Goal: Task Accomplishment & Management: Manage account settings

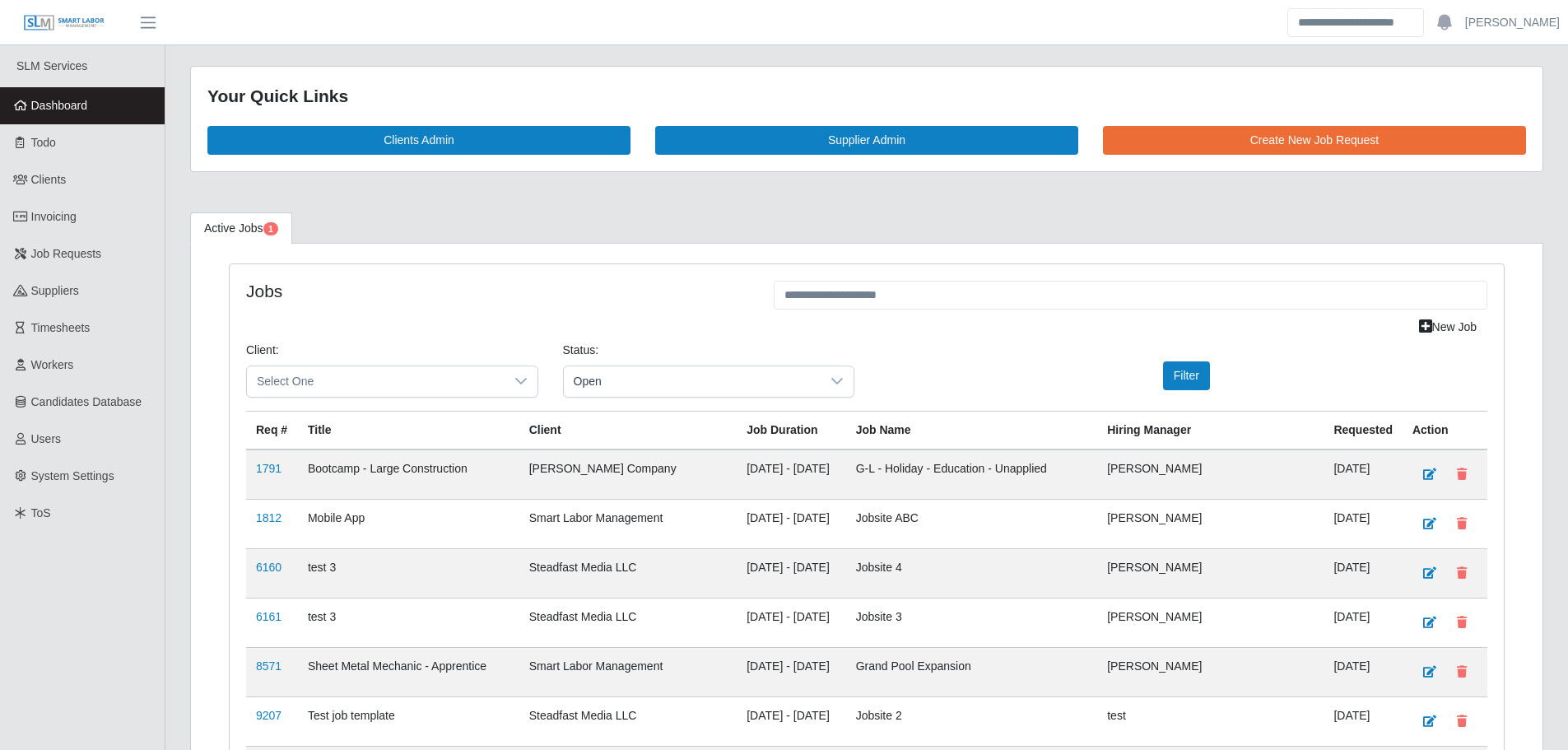
click at [94, 94] on link "Dashboard" at bounding box center [82, 105] width 165 height 37
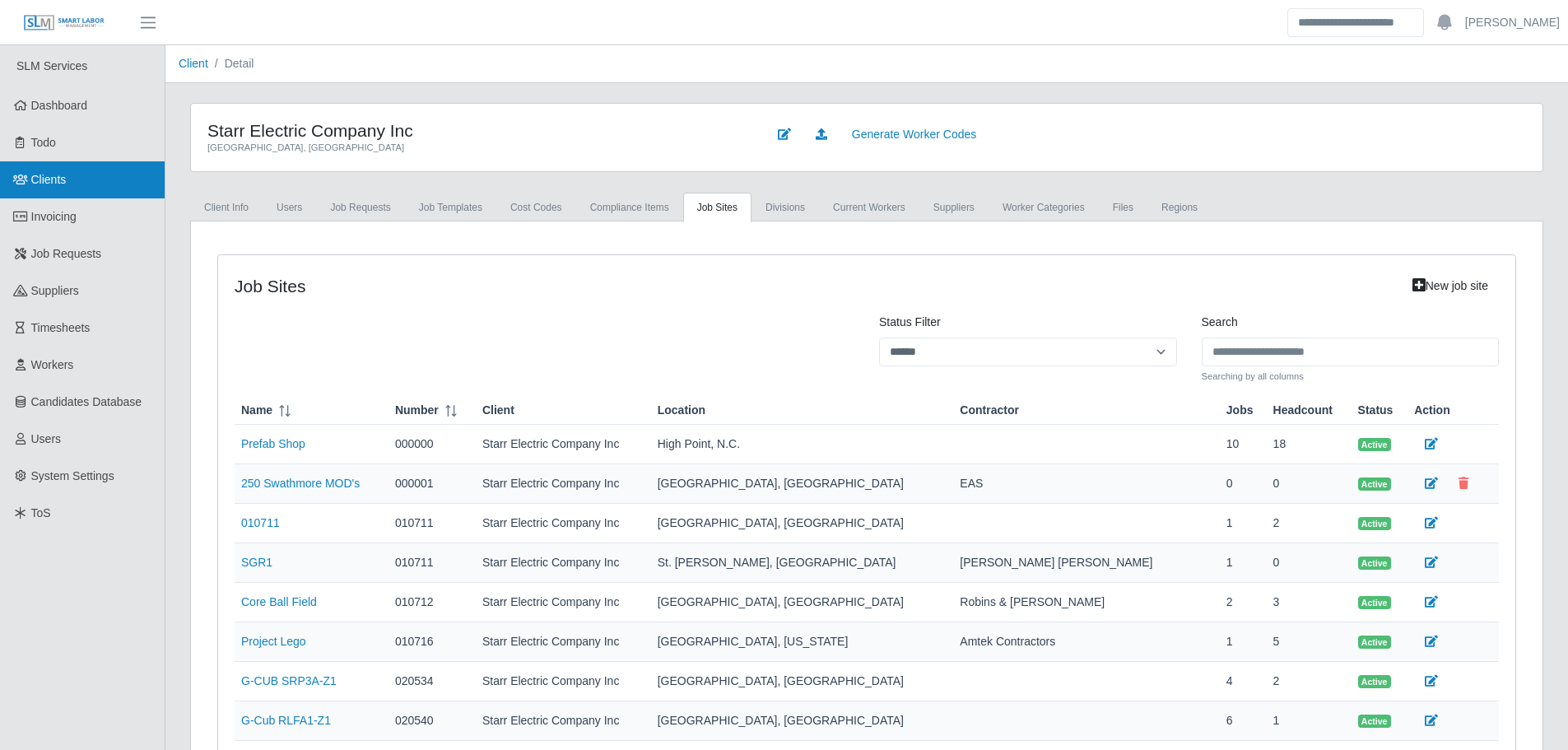
click at [78, 183] on link "Clients" at bounding box center [82, 179] width 165 height 37
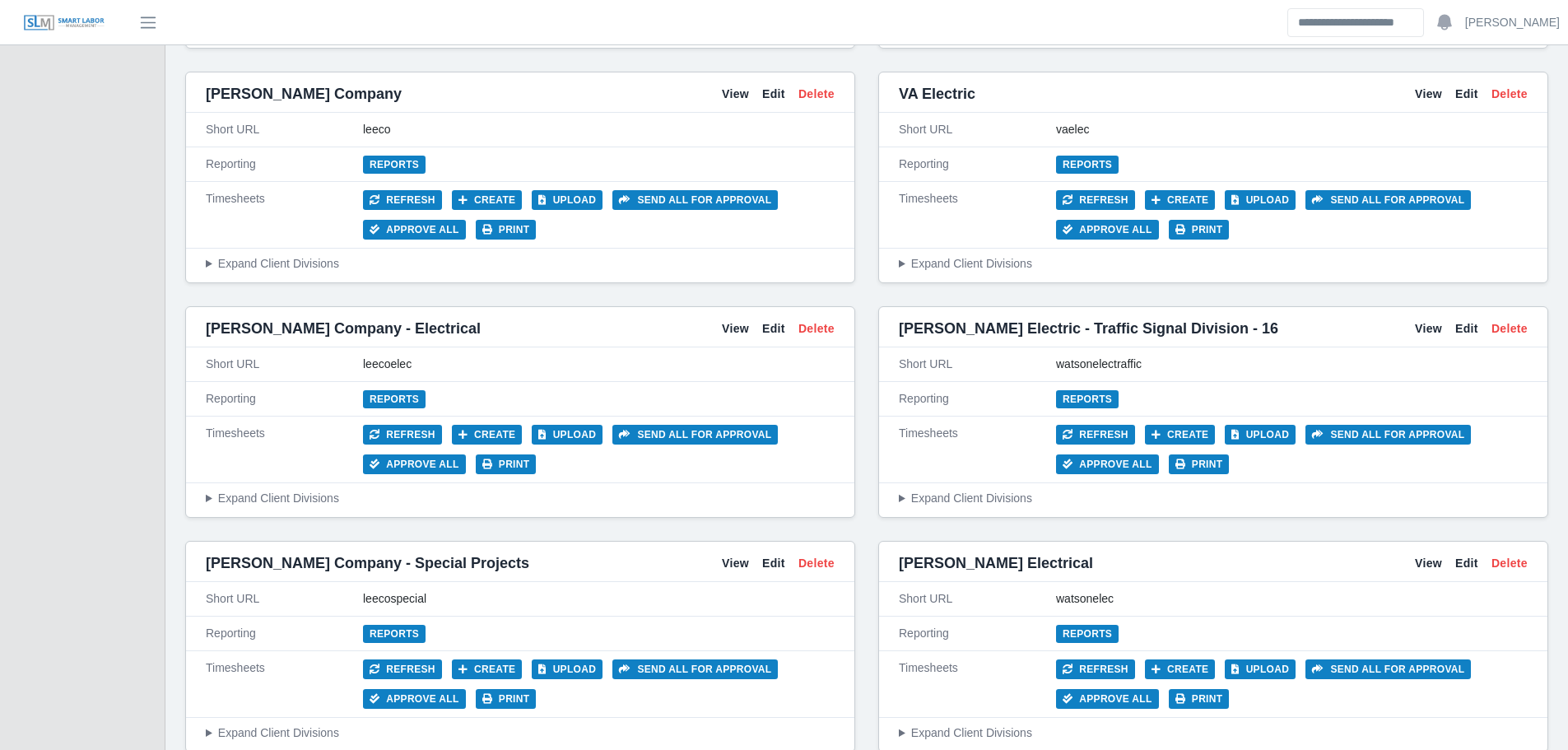
scroll to position [6692, 0]
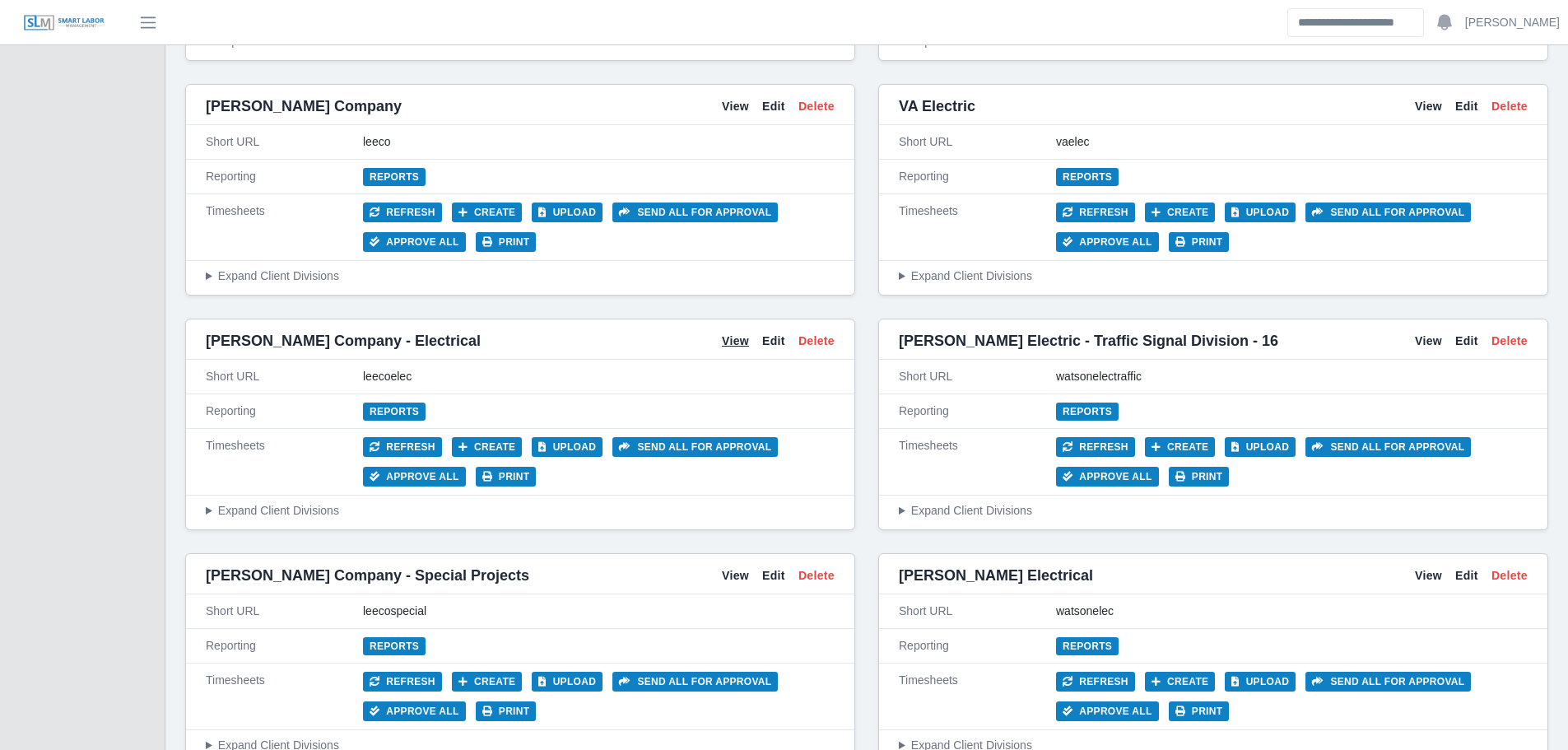
click at [744, 340] on link "View" at bounding box center [735, 341] width 27 height 17
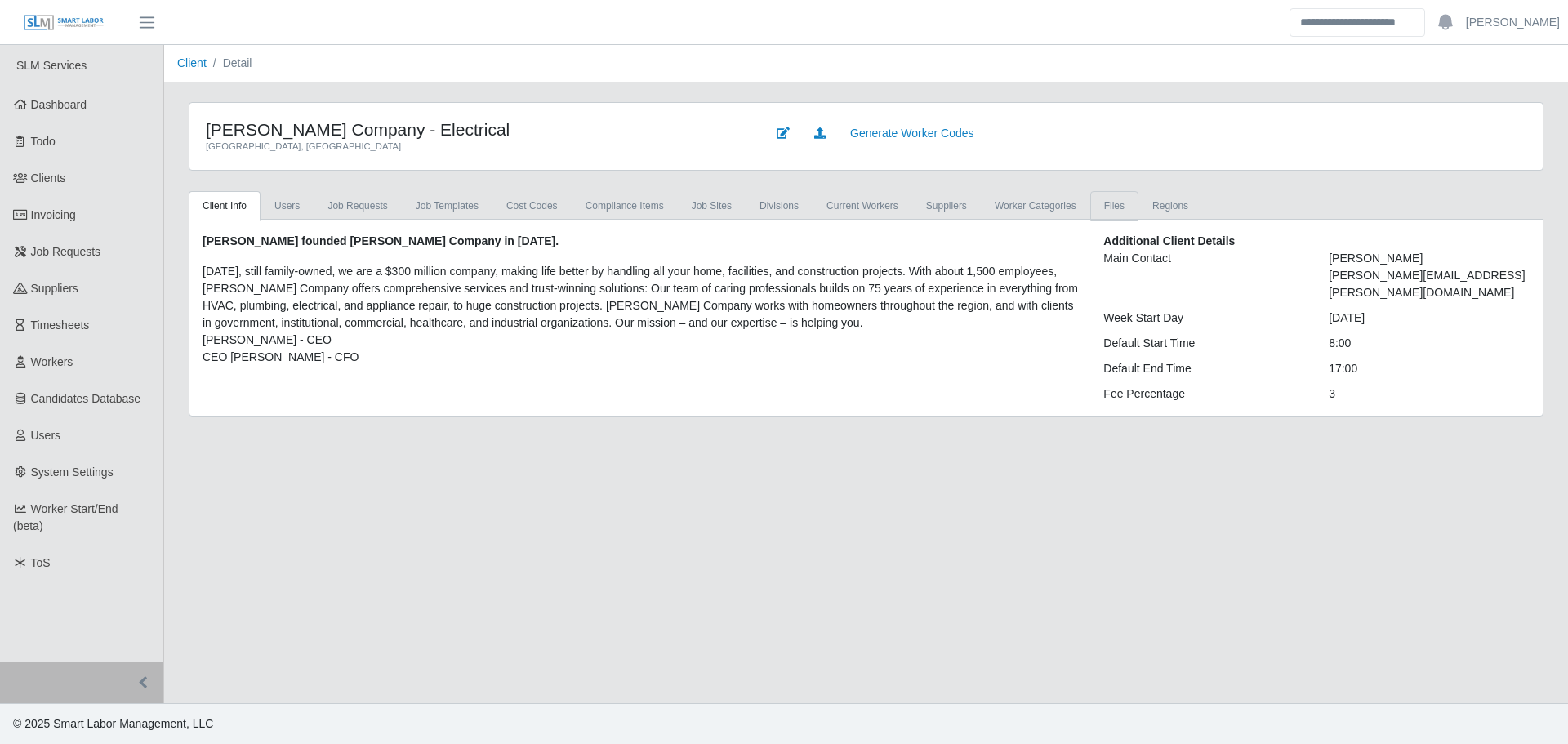
click at [1090, 207] on link "Files" at bounding box center [1114, 206] width 48 height 29
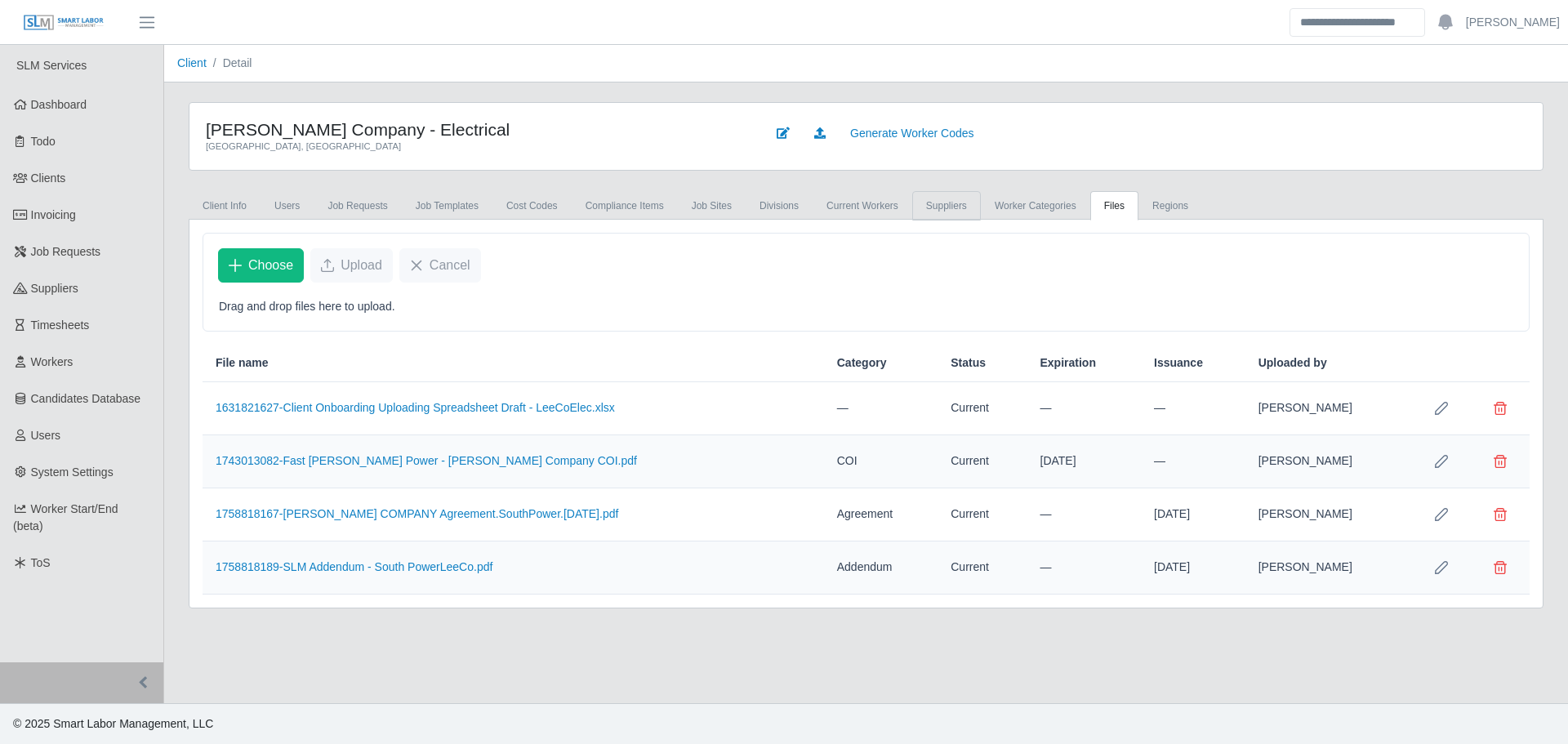
click at [914, 211] on link "Suppliers" at bounding box center [947, 206] width 69 height 29
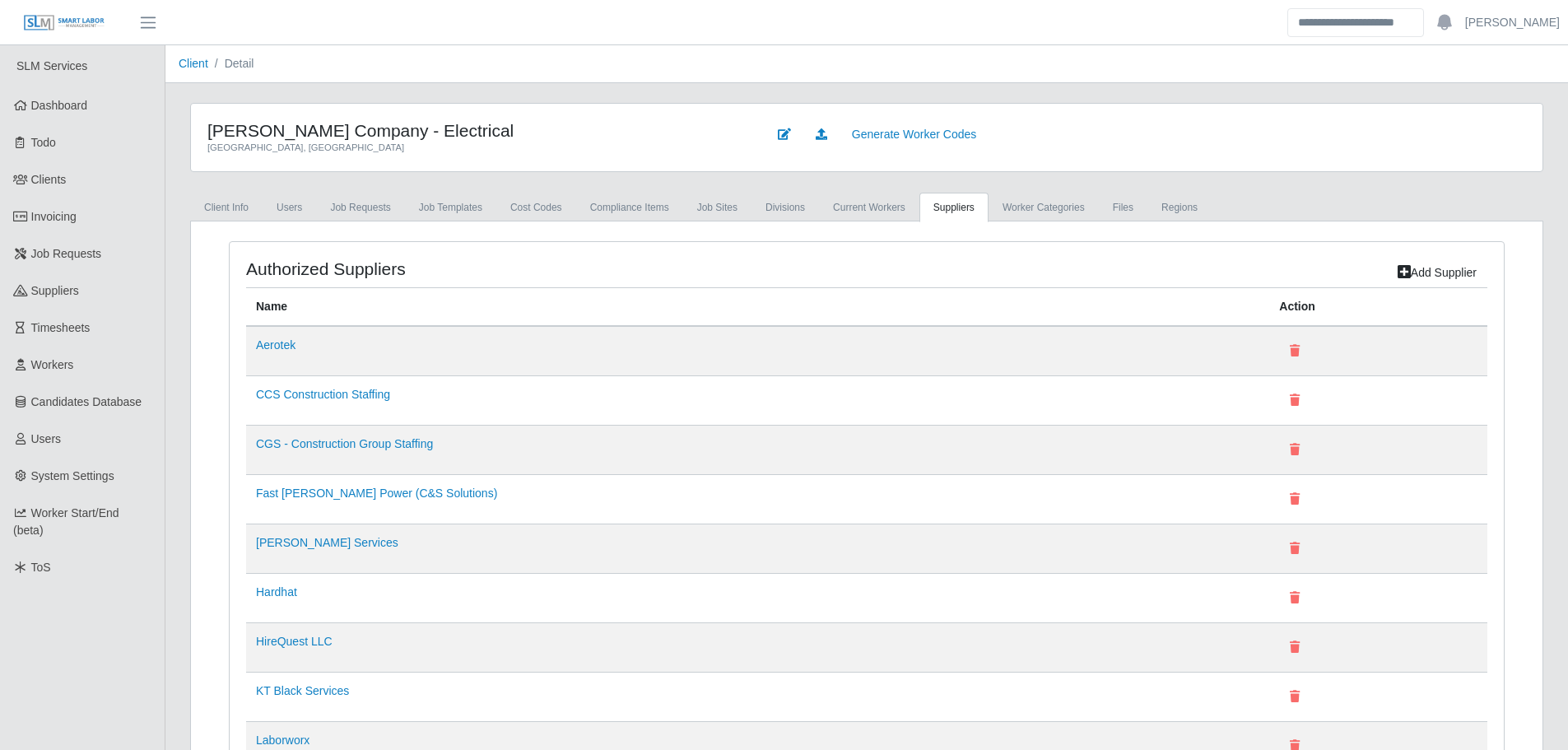
click at [1413, 276] on link "Add Supplier" at bounding box center [1437, 273] width 100 height 29
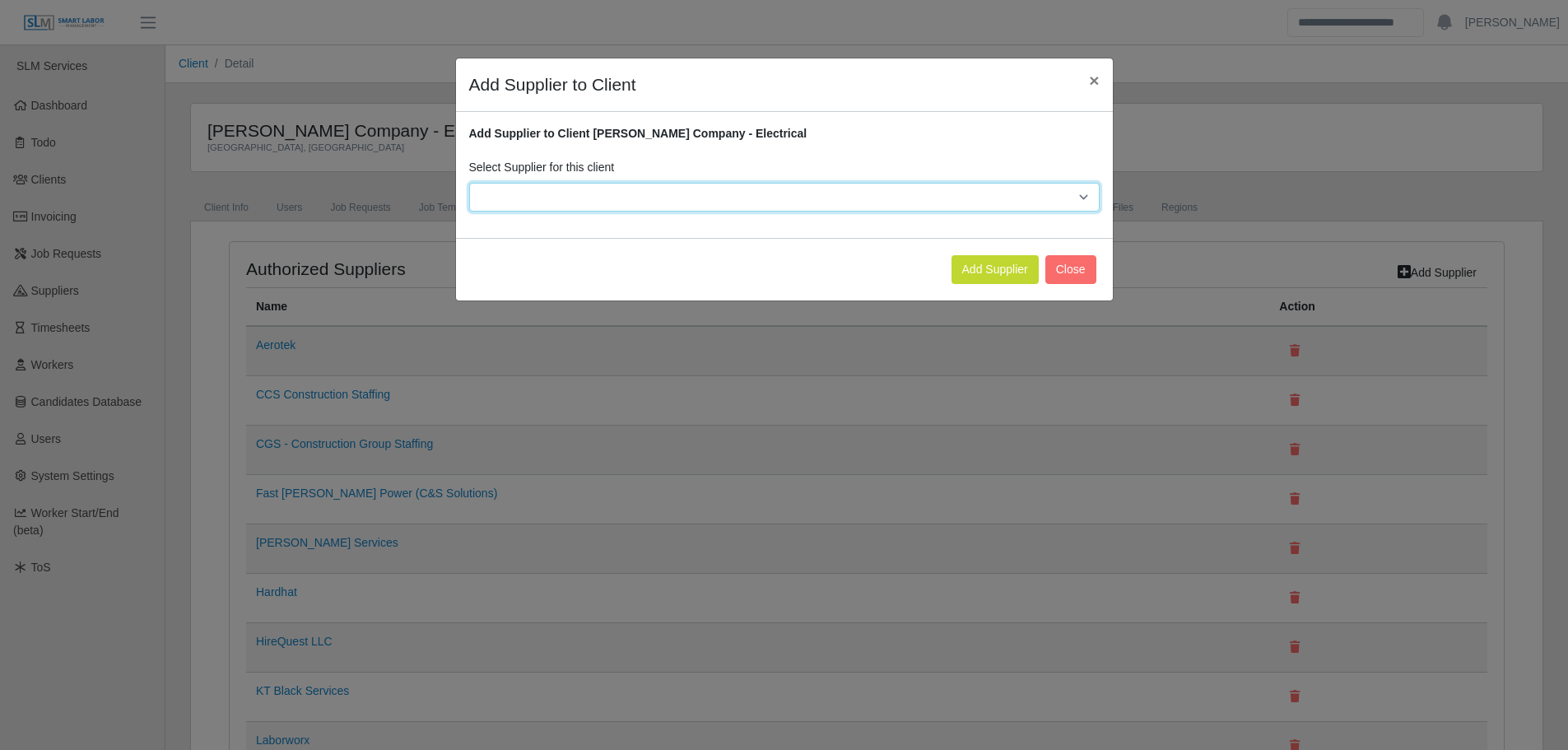
click at [614, 200] on select "**********" at bounding box center [784, 197] width 630 height 29
select select "***"
click at [469, 183] on select "**********" at bounding box center [784, 197] width 630 height 29
click at [974, 279] on button "Add Supplier" at bounding box center [995, 269] width 87 height 29
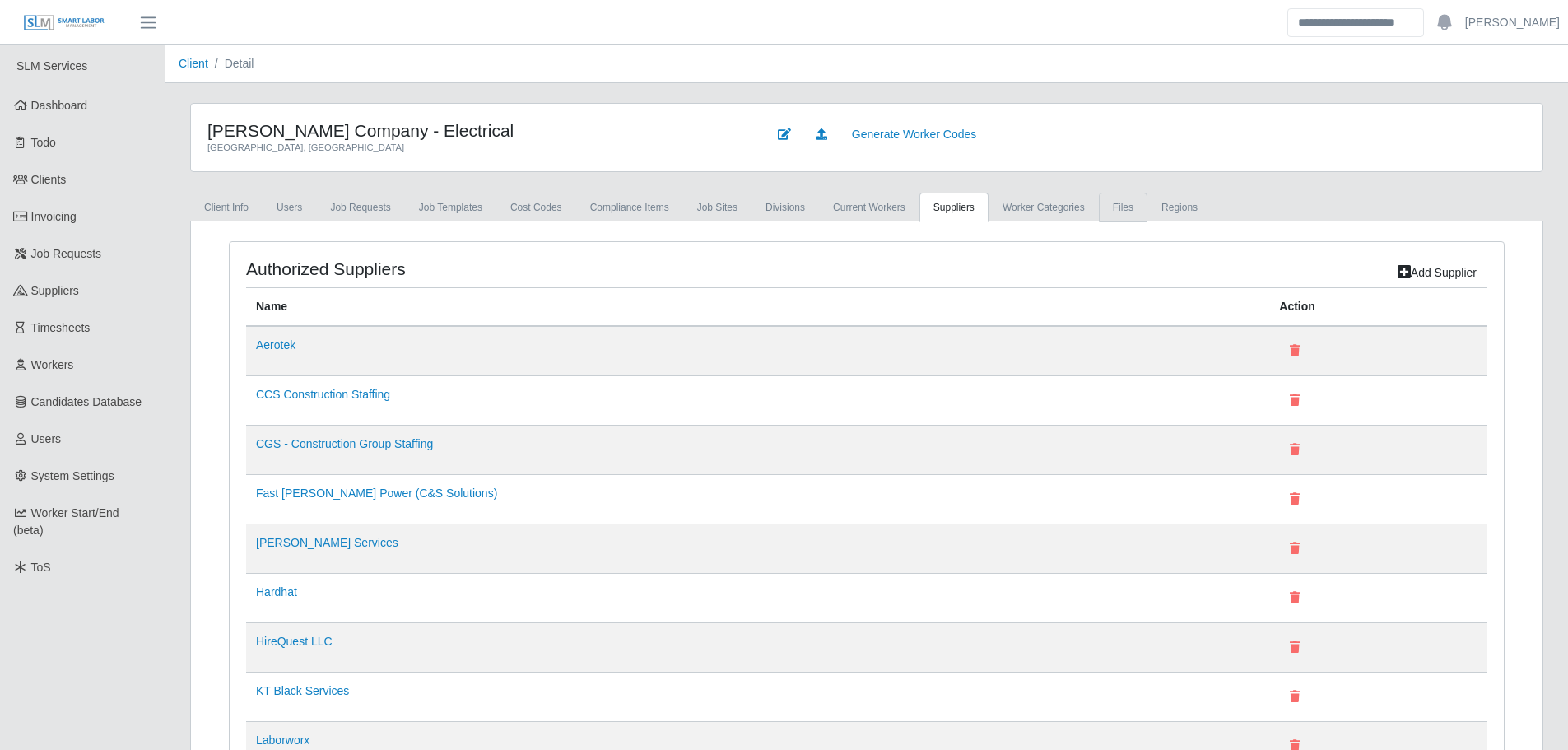
click at [1120, 205] on link "Files" at bounding box center [1123, 207] width 49 height 30
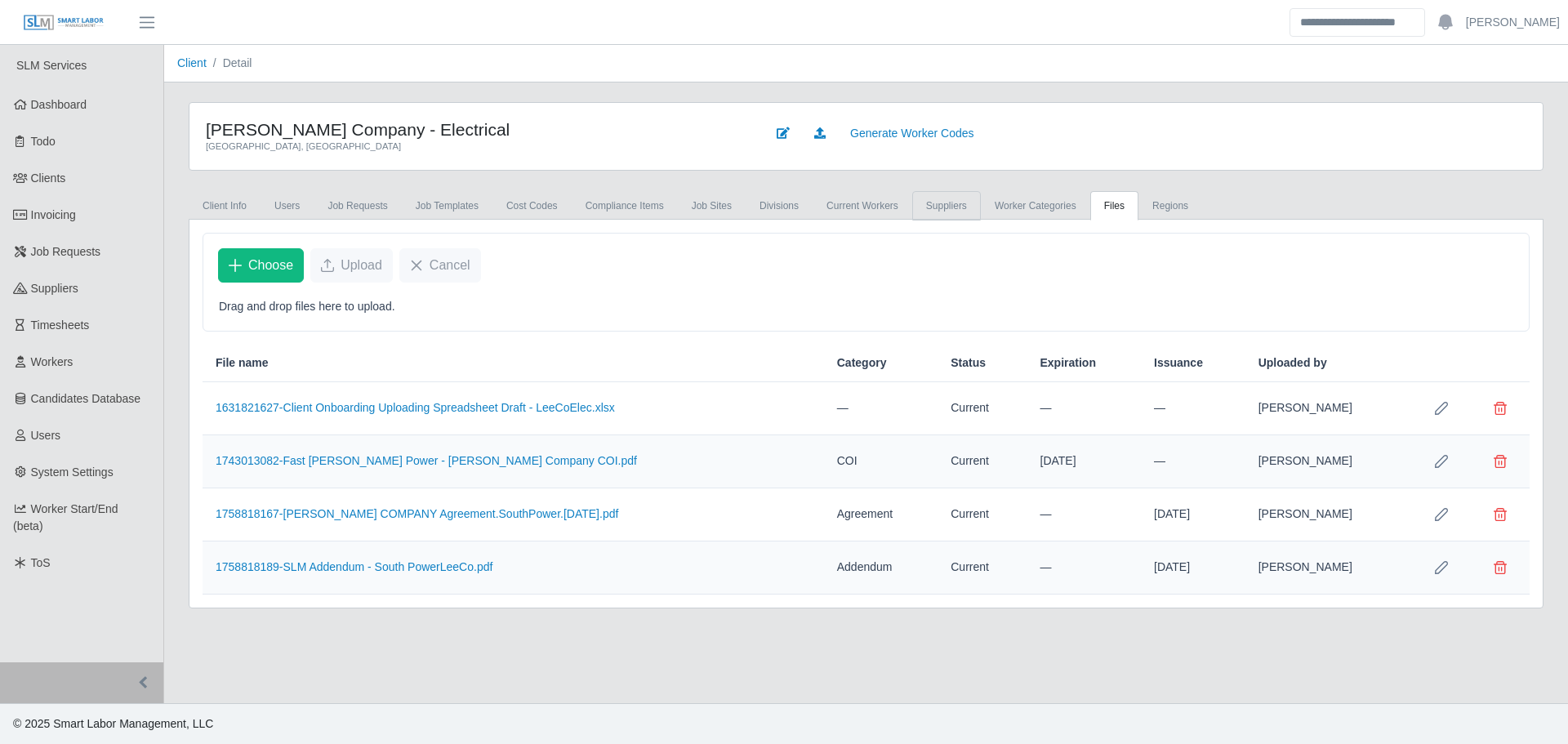
click at [912, 203] on link "Suppliers" at bounding box center [947, 206] width 69 height 29
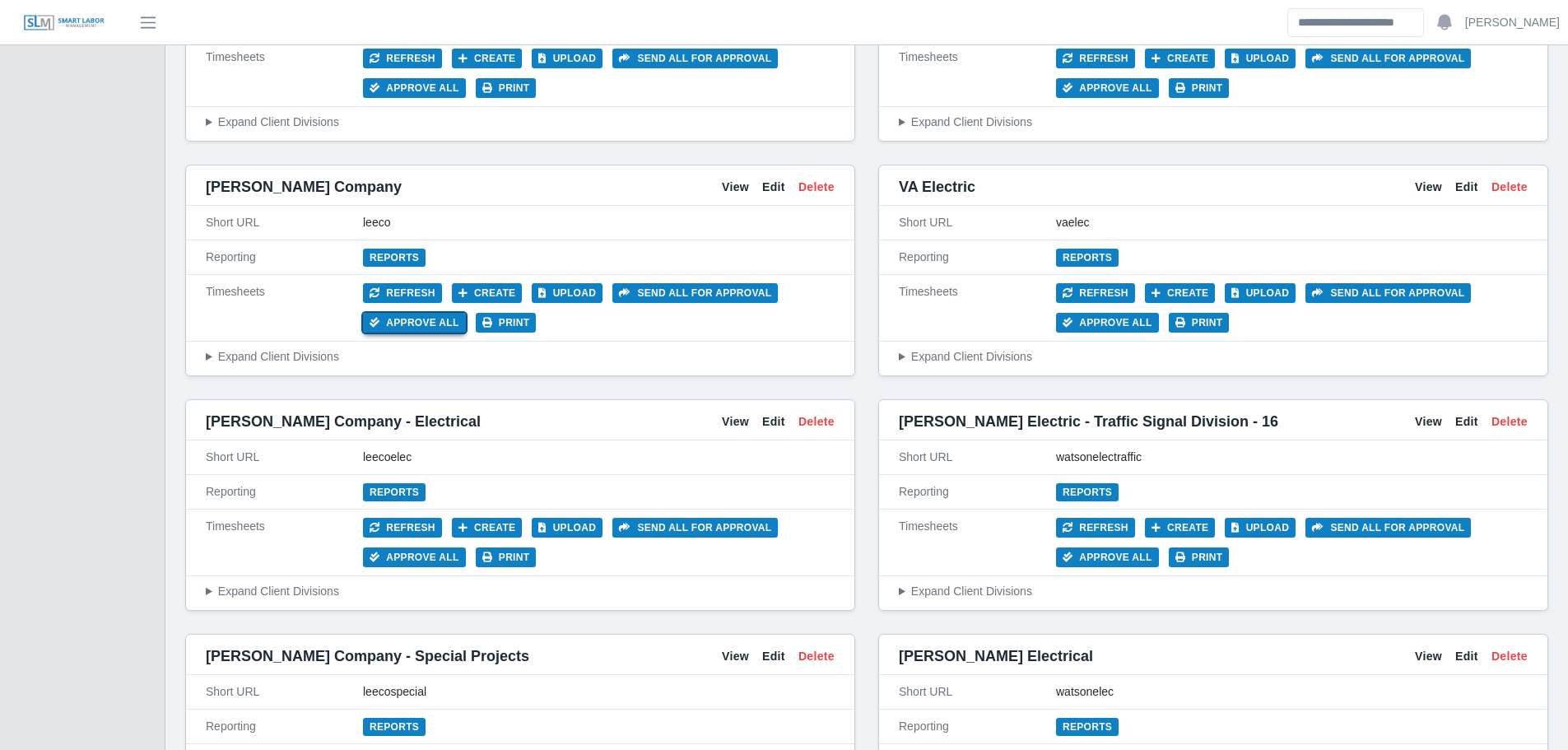
scroll to position [6609, 0]
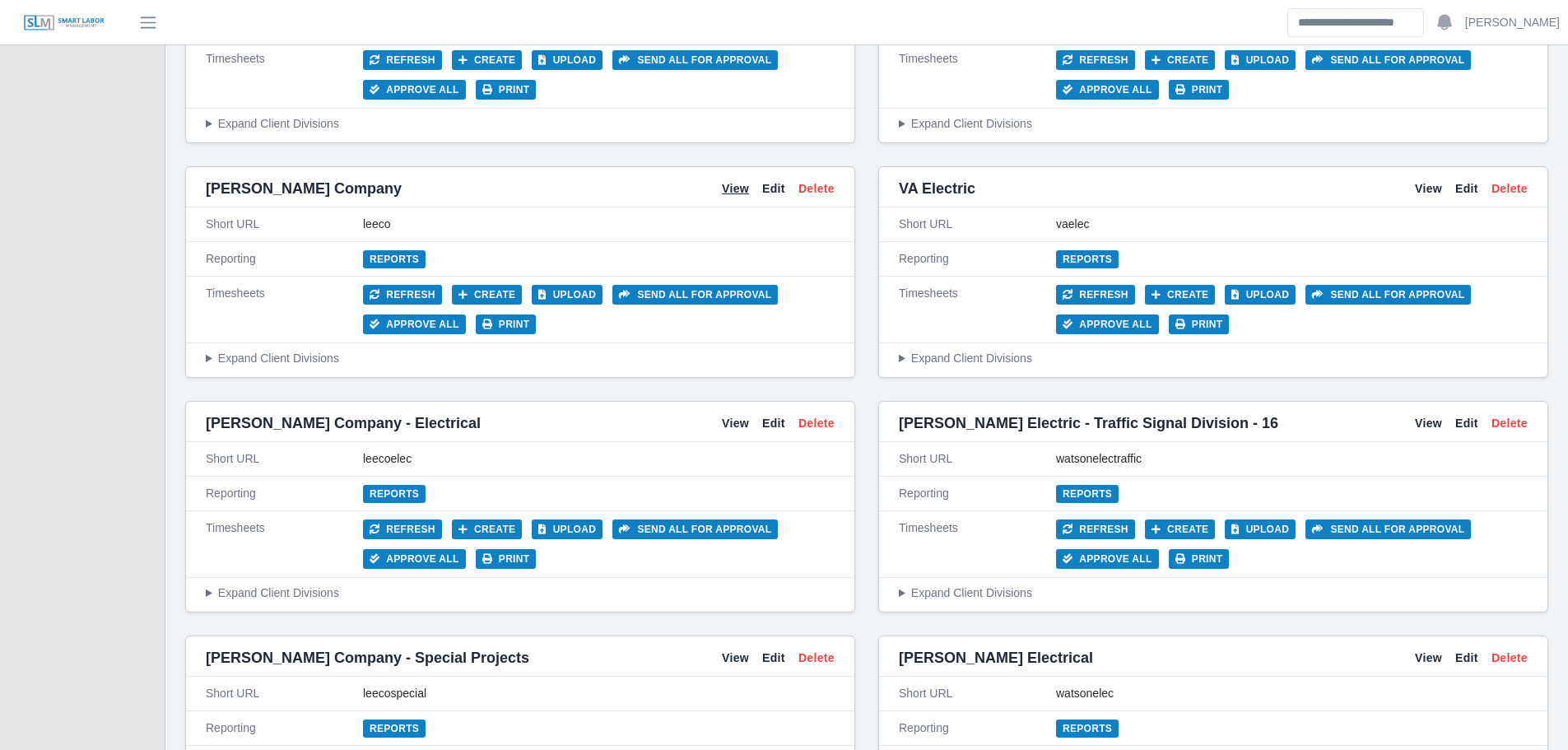
click at [731, 185] on link "View" at bounding box center [735, 189] width 27 height 17
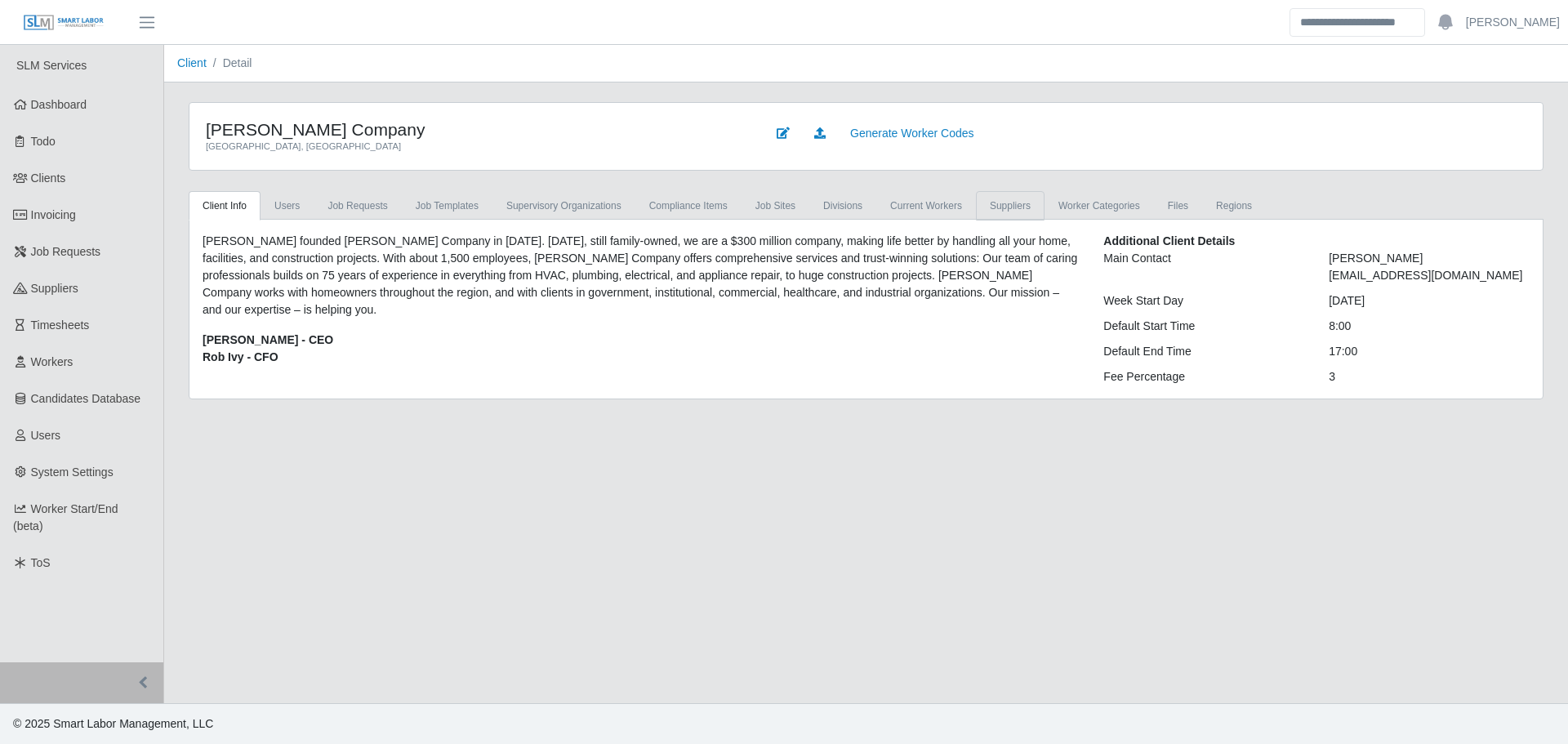
click at [991, 203] on link "Suppliers" at bounding box center [1010, 206] width 69 height 29
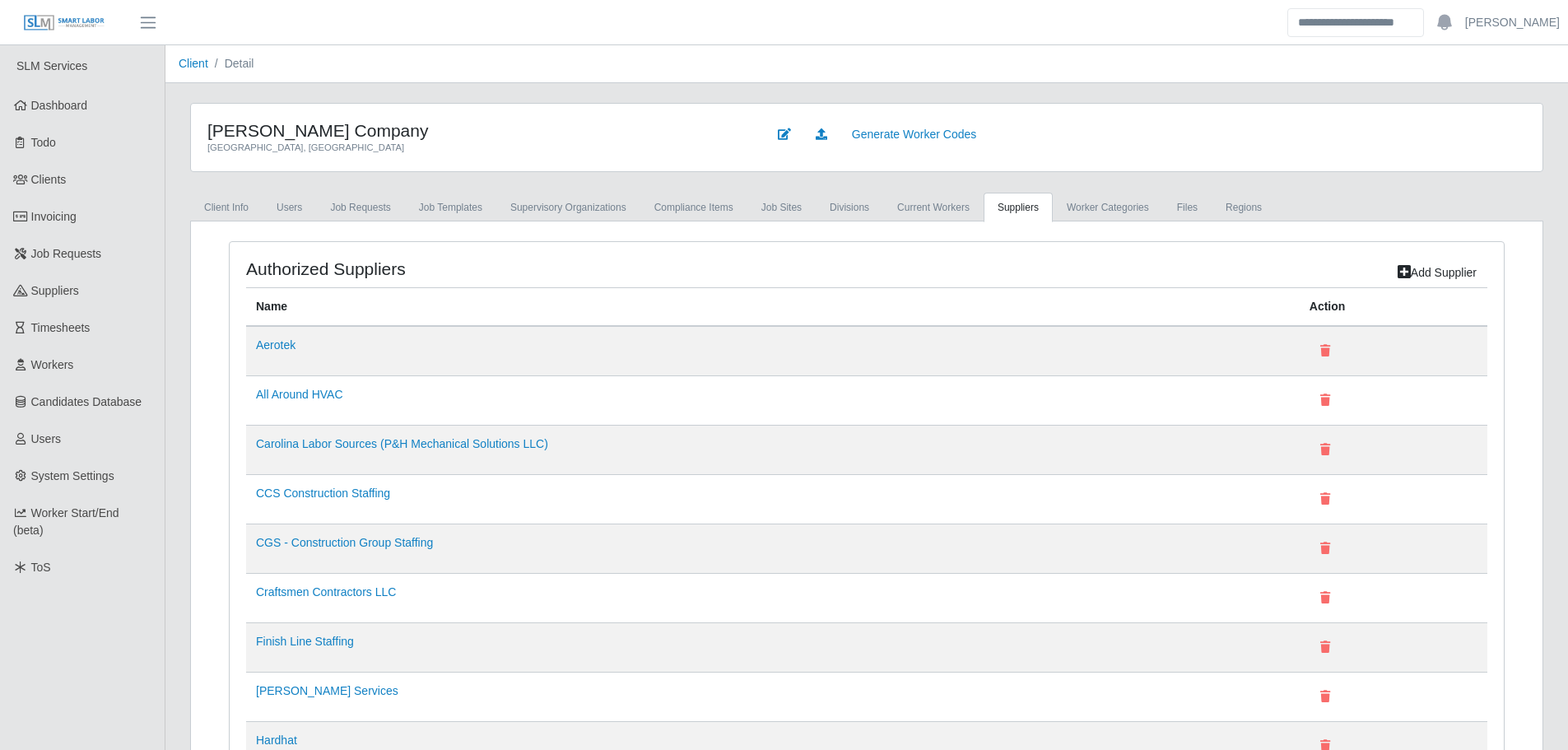
click at [1441, 265] on link "Add Supplier" at bounding box center [1437, 273] width 100 height 29
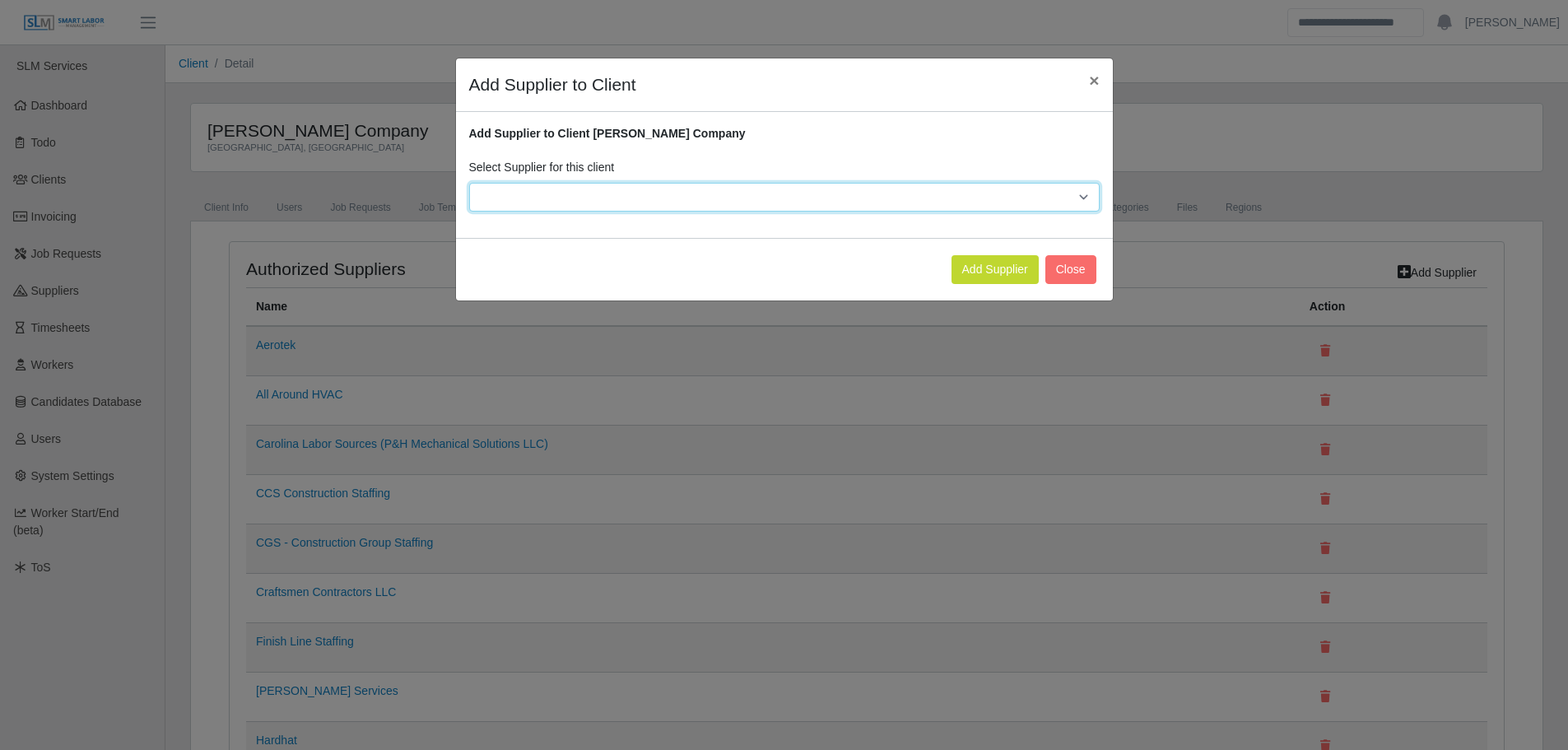
click at [796, 194] on select "**********" at bounding box center [784, 197] width 630 height 29
select select "***"
click at [469, 183] on select "**********" at bounding box center [784, 197] width 630 height 29
click at [979, 278] on button "Add Supplier" at bounding box center [995, 269] width 87 height 29
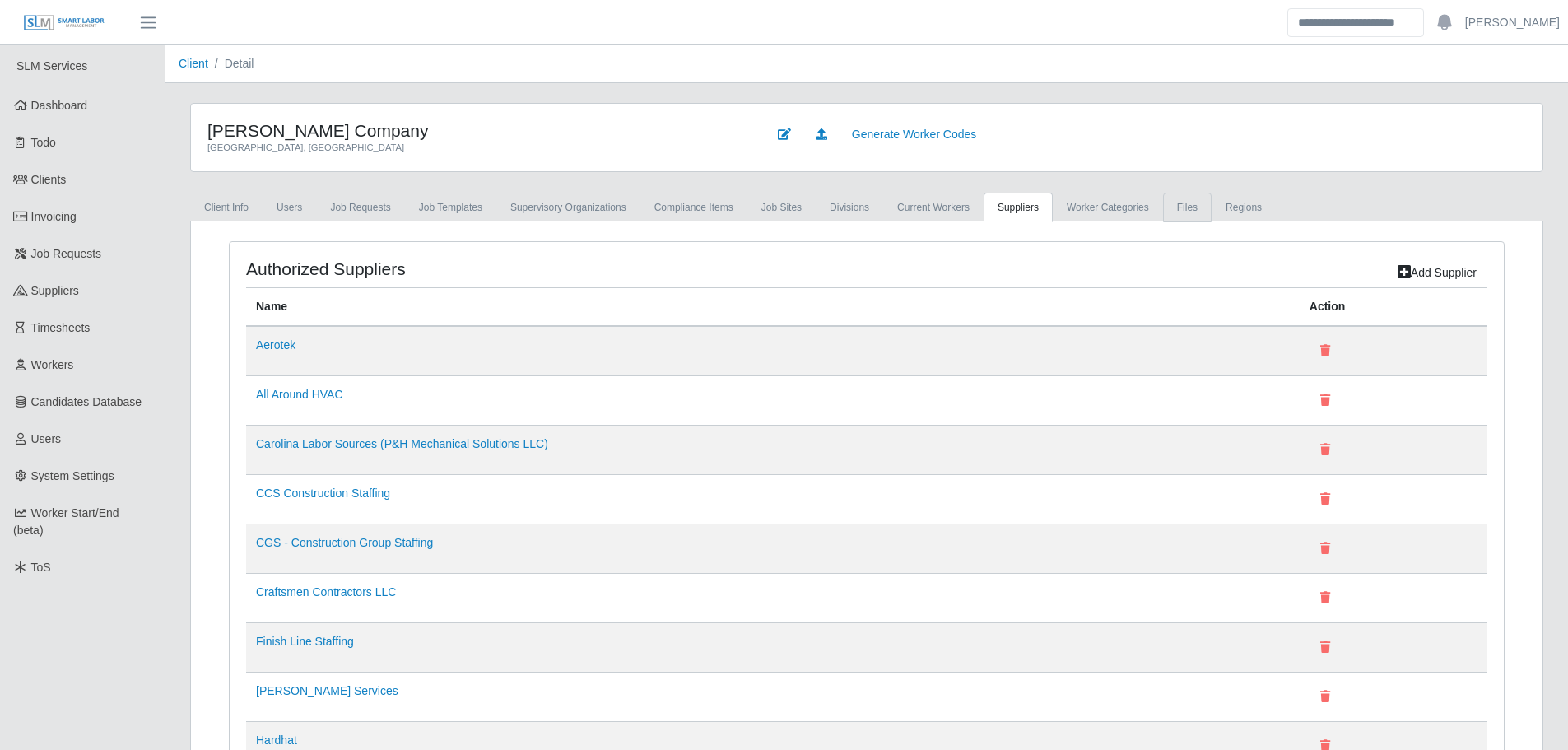
click at [1170, 212] on link "Files" at bounding box center [1187, 207] width 49 height 30
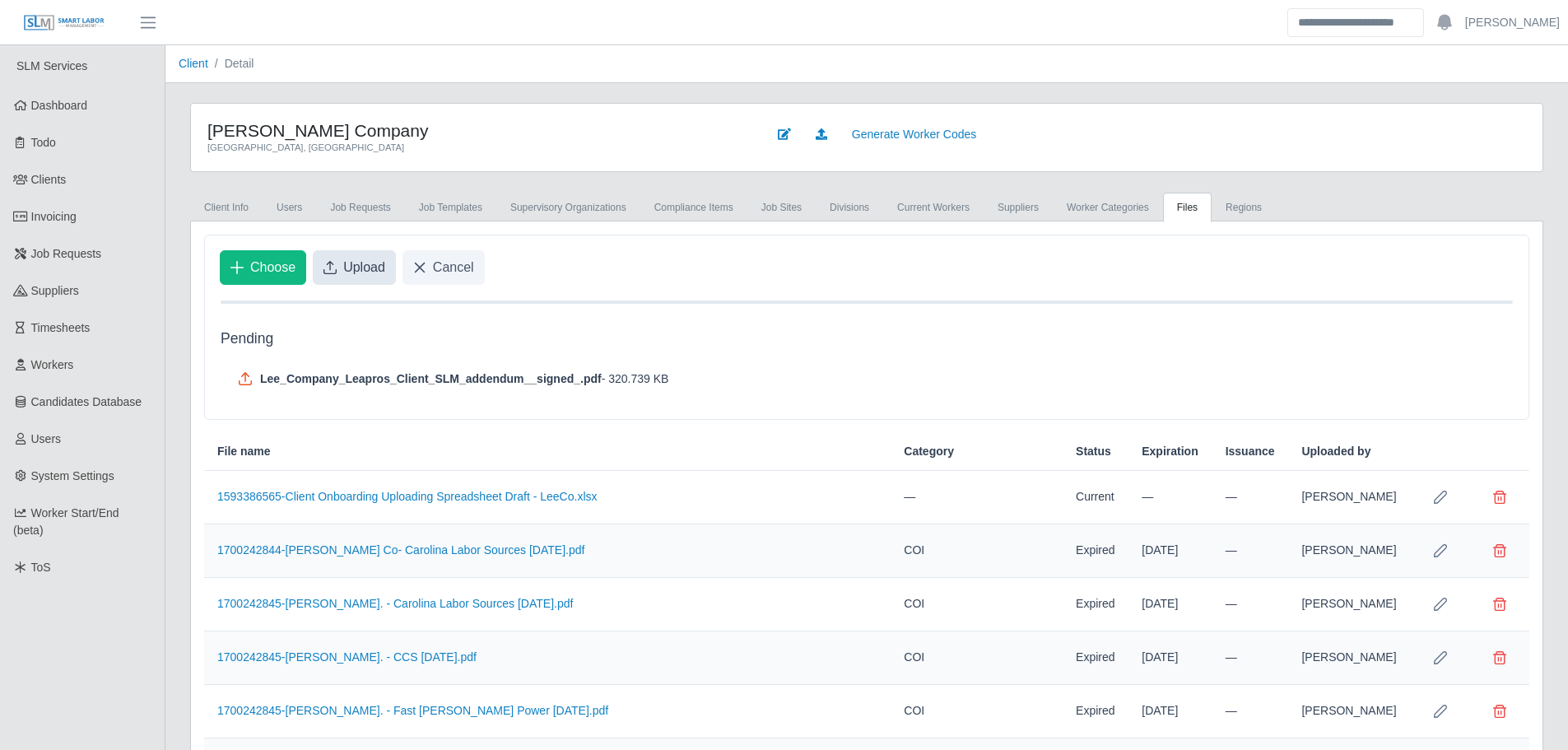
click at [351, 271] on span "Upload" at bounding box center [364, 268] width 42 height 20
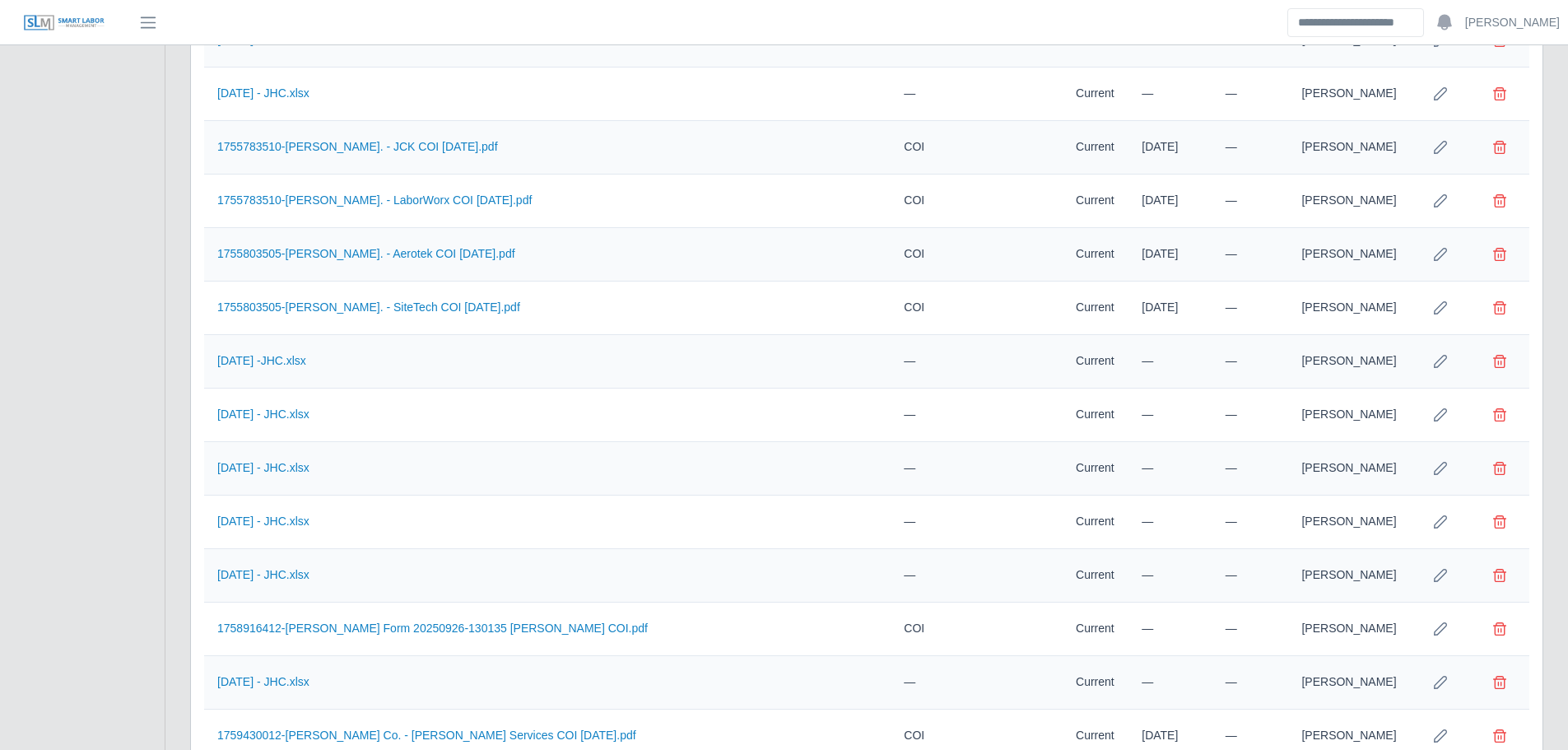
scroll to position [4435, 0]
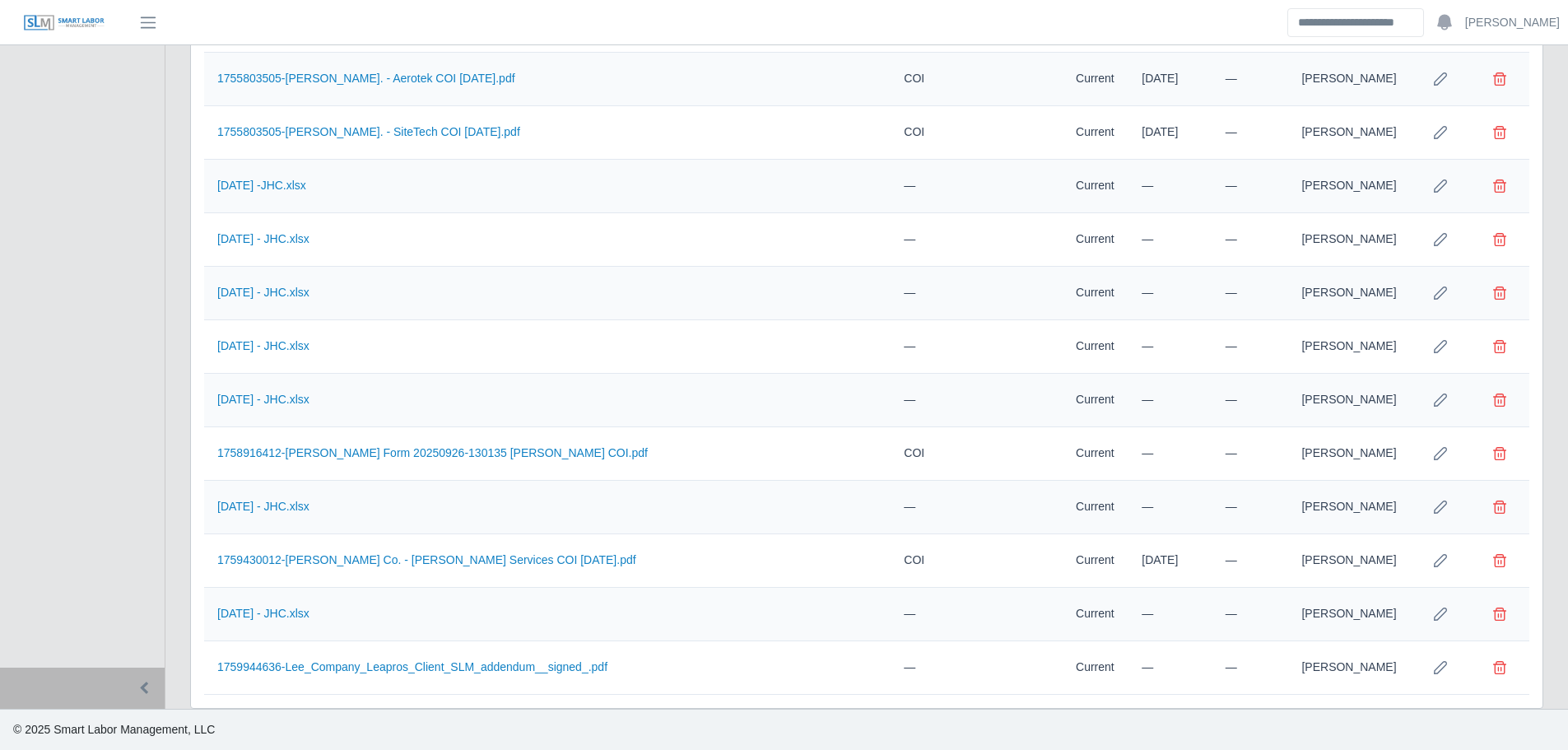
click at [1434, 666] on icon "Row Edit" at bounding box center [1440, 668] width 13 height 13
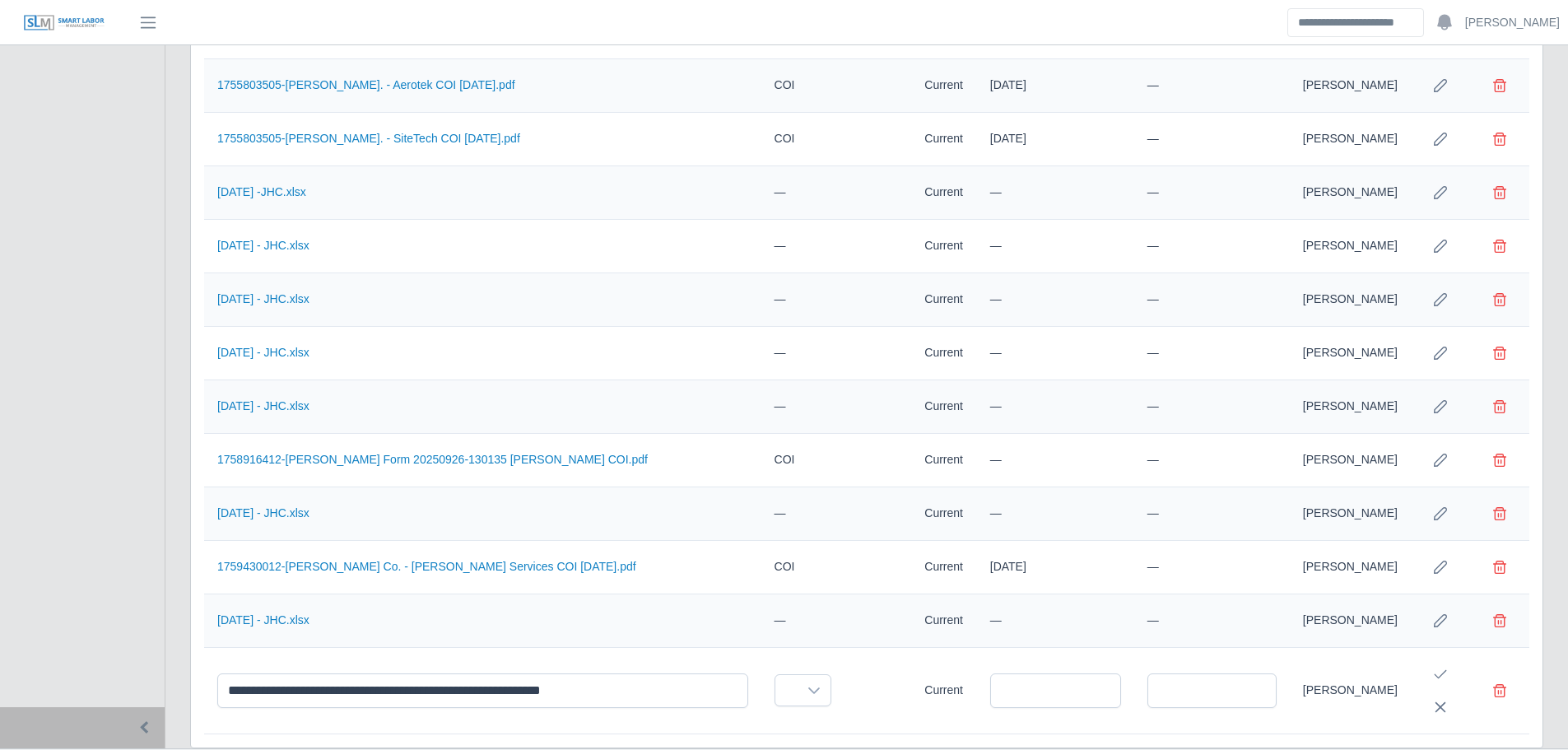
scroll to position [4504, 0]
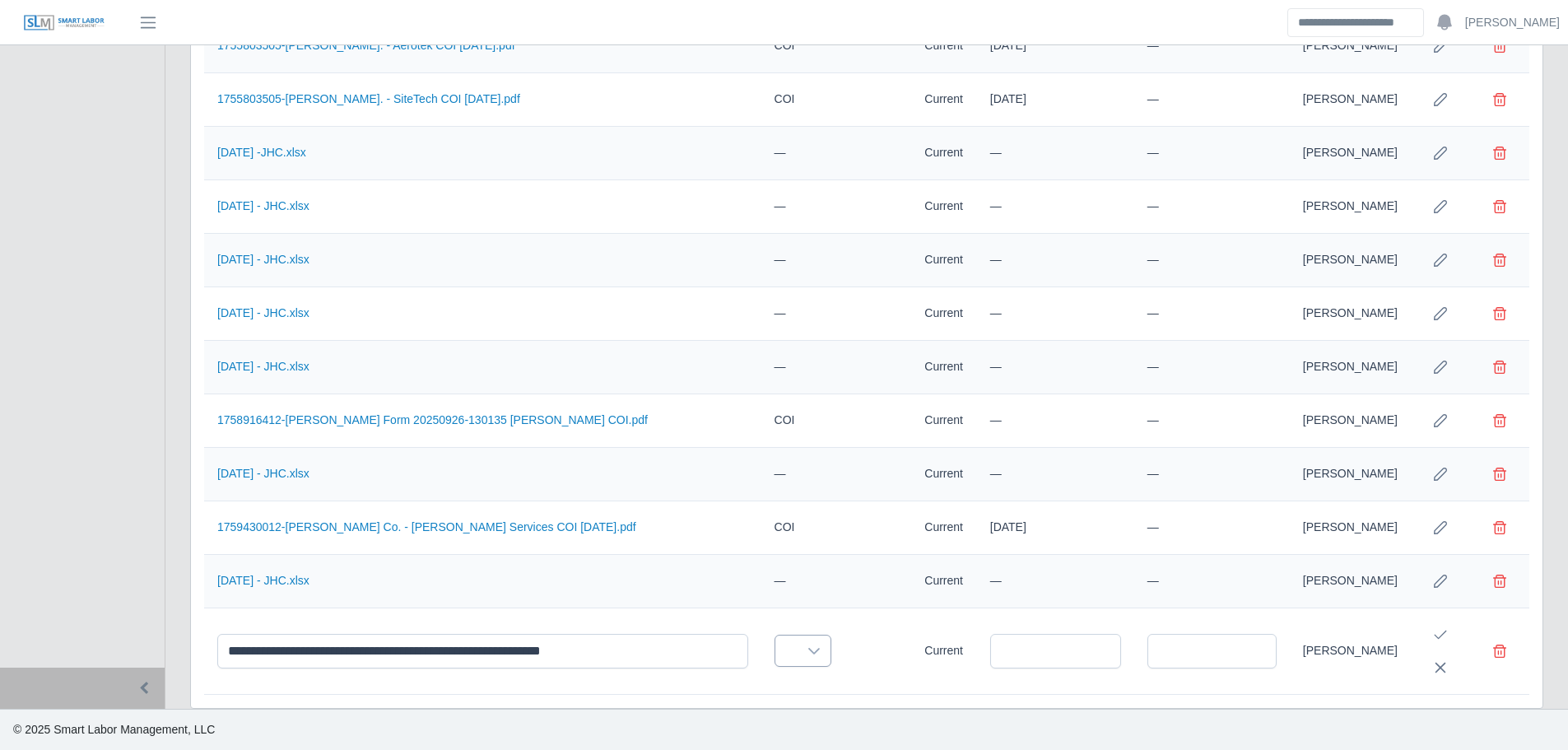
click at [807, 654] on icon at bounding box center [814, 651] width 13 height 13
click at [801, 634] on span "Addendum" at bounding box center [794, 642] width 56 height 17
click at [1203, 654] on input "text" at bounding box center [1212, 651] width 128 height 35
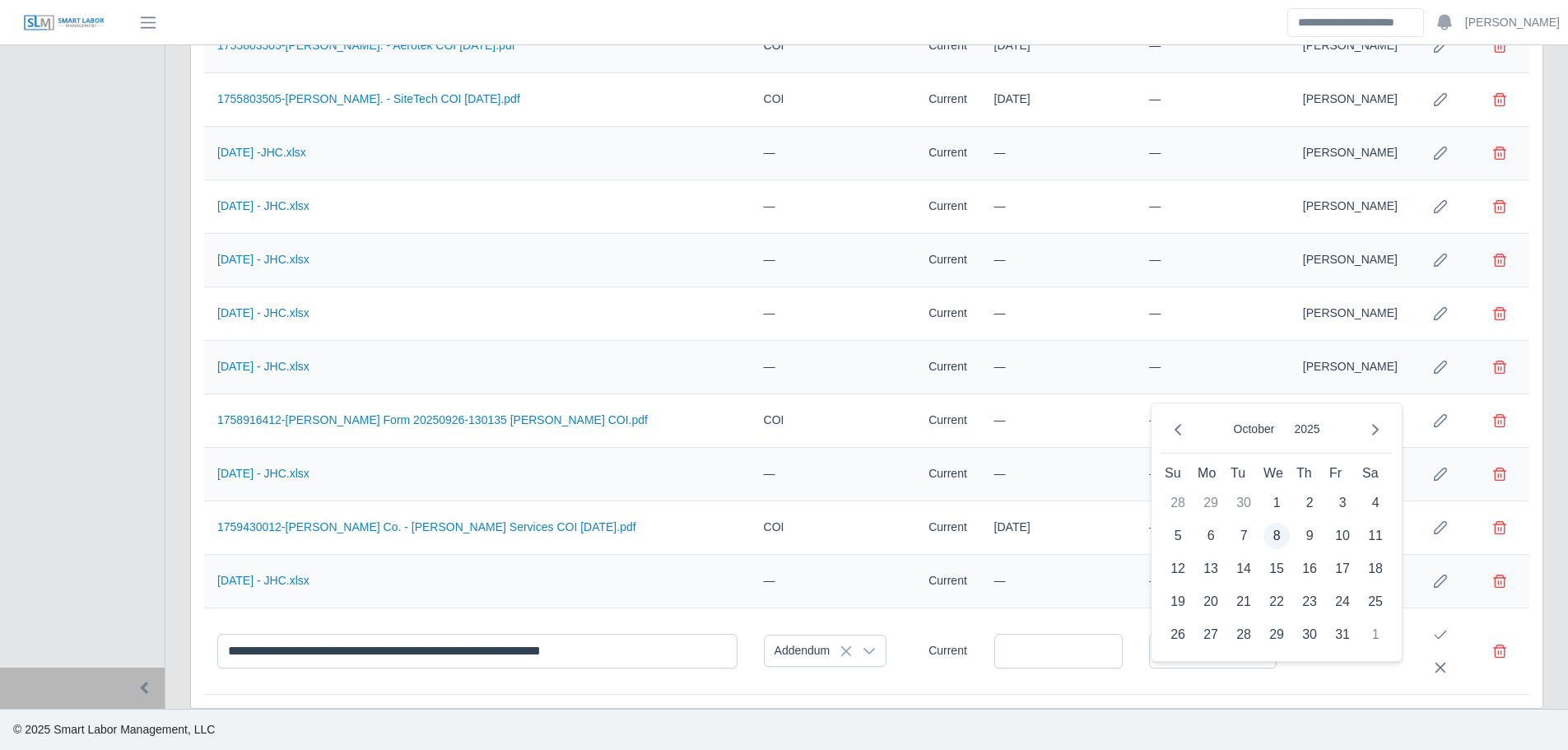
click at [1272, 523] on span "8" at bounding box center [1277, 536] width 26 height 26
type input "**********"
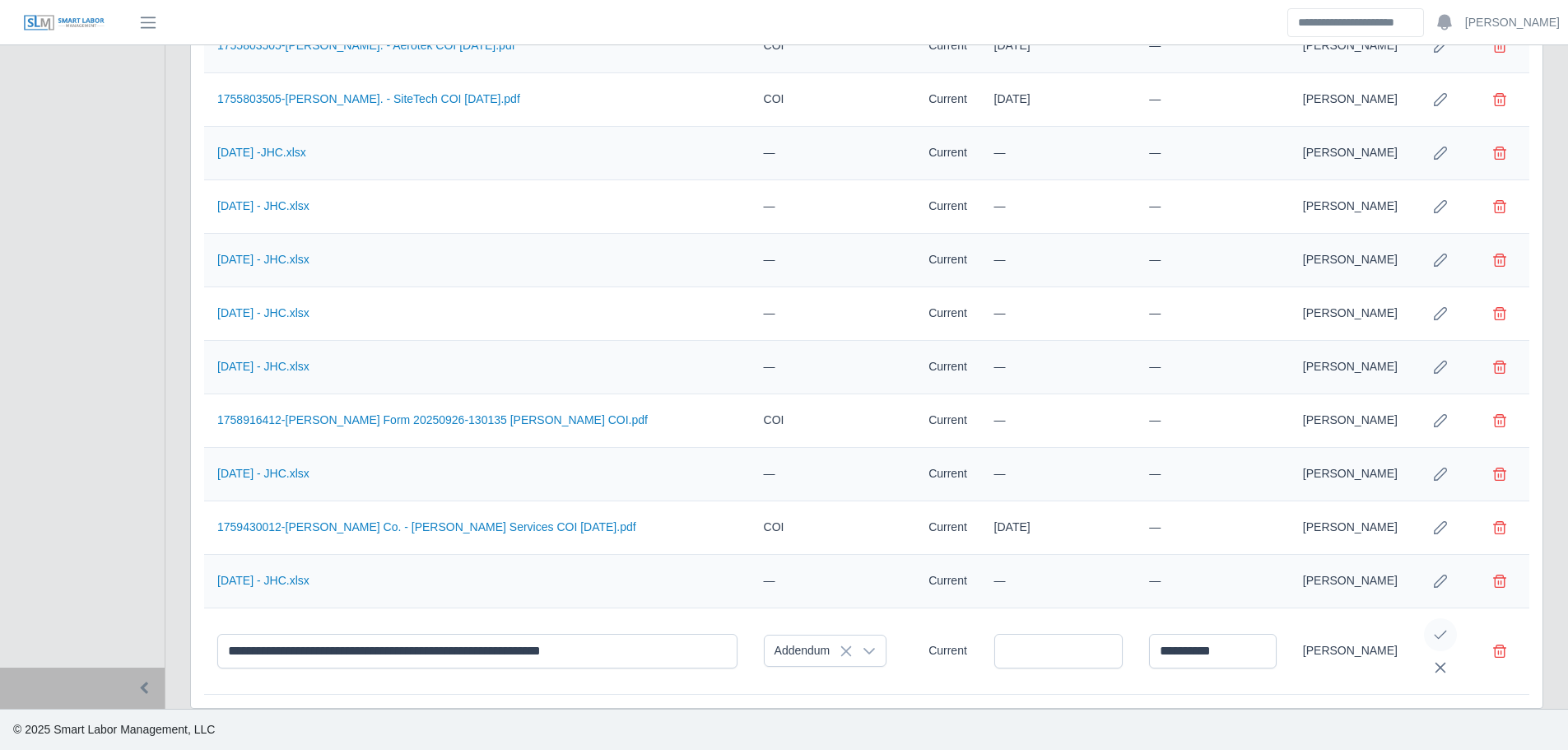
click at [1433, 631] on button "Save Edit" at bounding box center [1440, 635] width 33 height 33
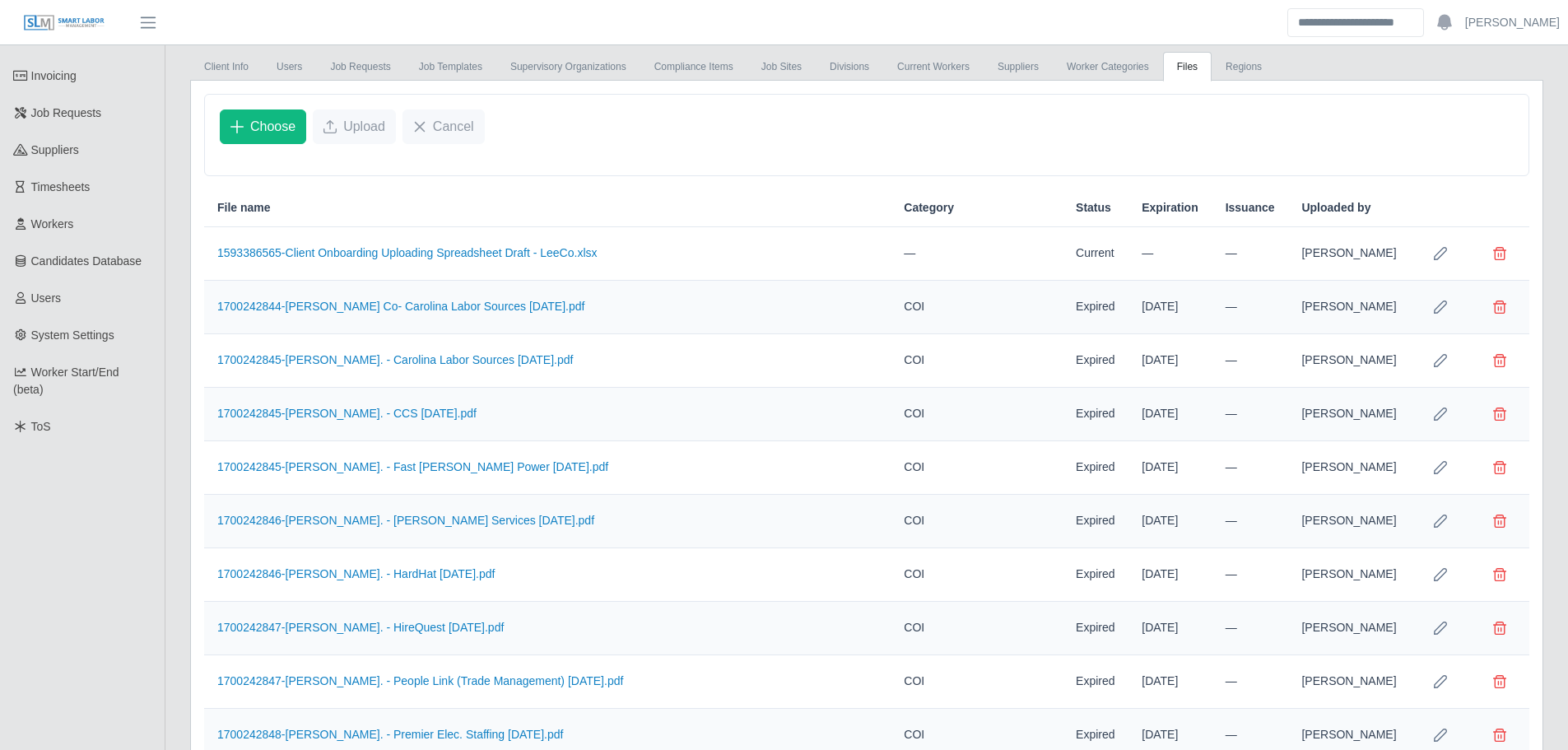
scroll to position [0, 0]
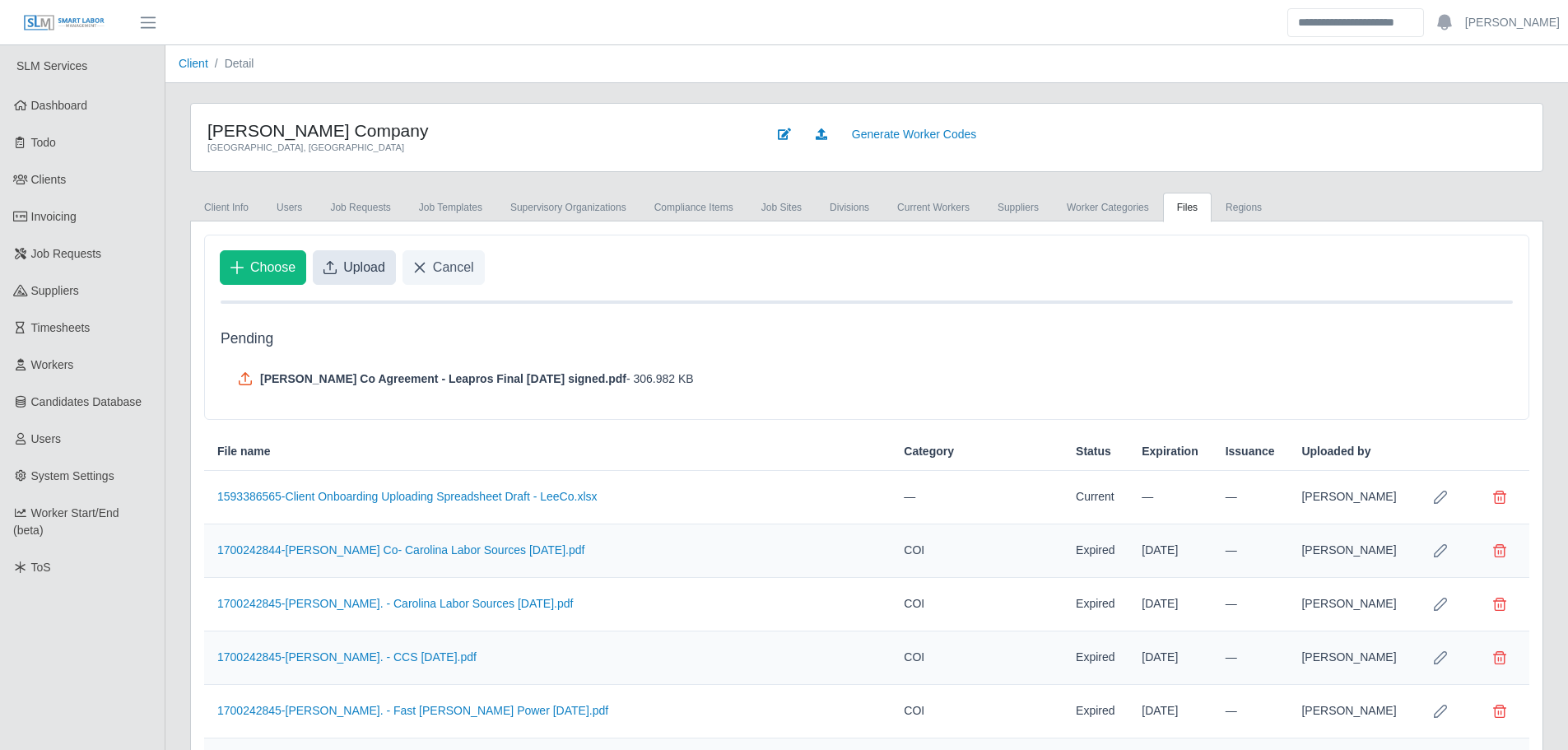
click at [363, 276] on span "Upload" at bounding box center [364, 268] width 42 height 20
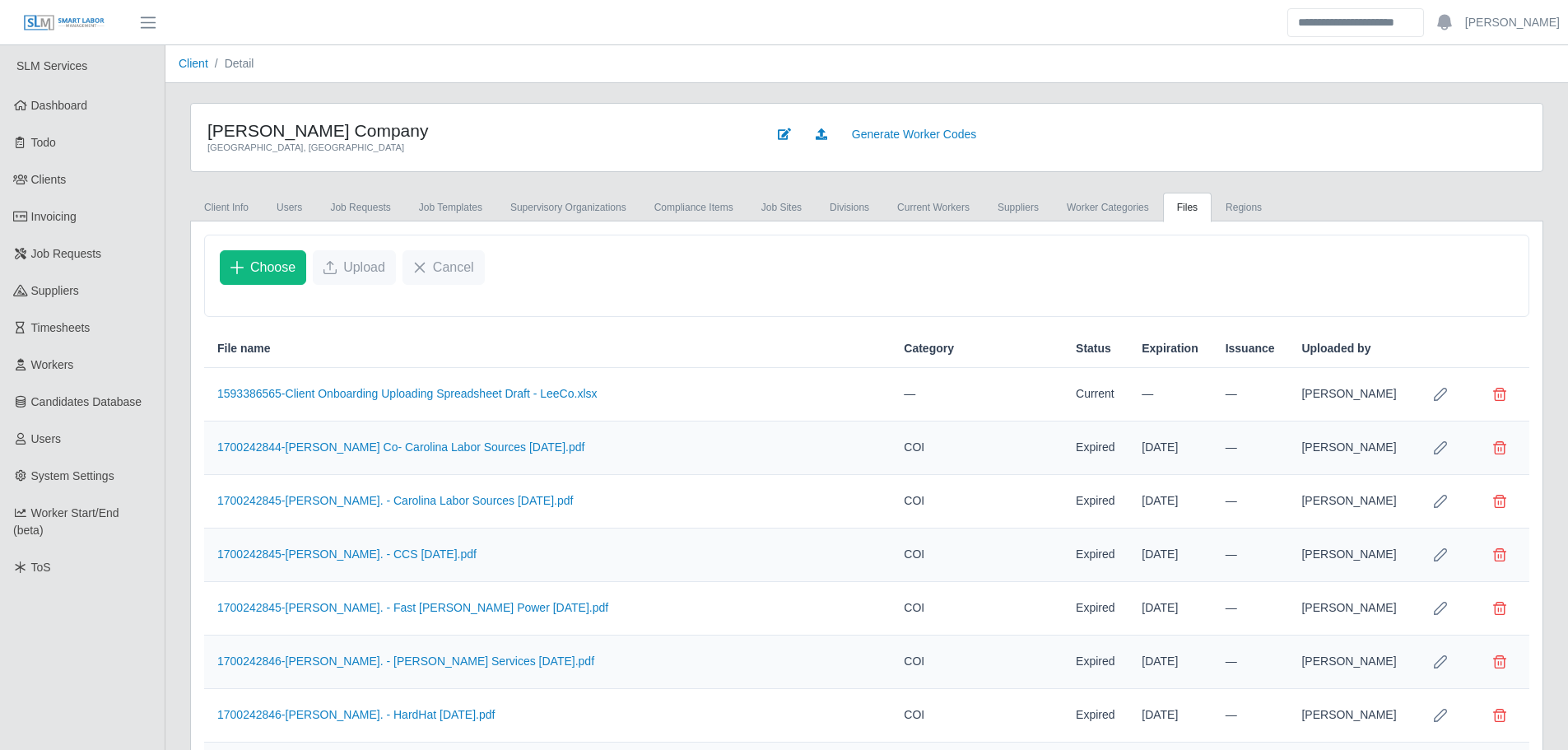
scroll to position [4488, 0]
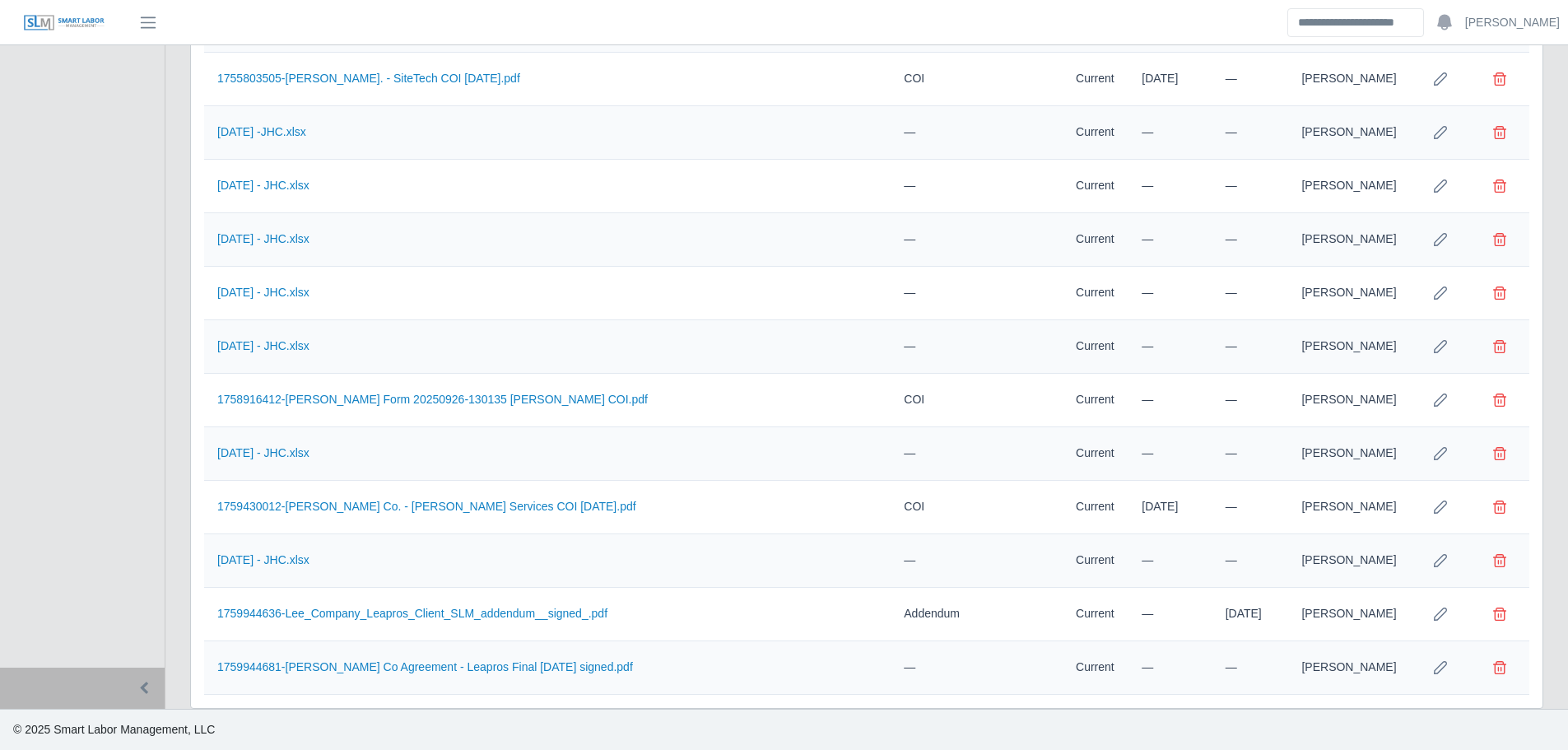
drag, startPoint x: 1443, startPoint y: 664, endPoint x: 960, endPoint y: 658, distance: 483.0
click at [1441, 664] on icon "Row Edit" at bounding box center [1440, 668] width 13 height 13
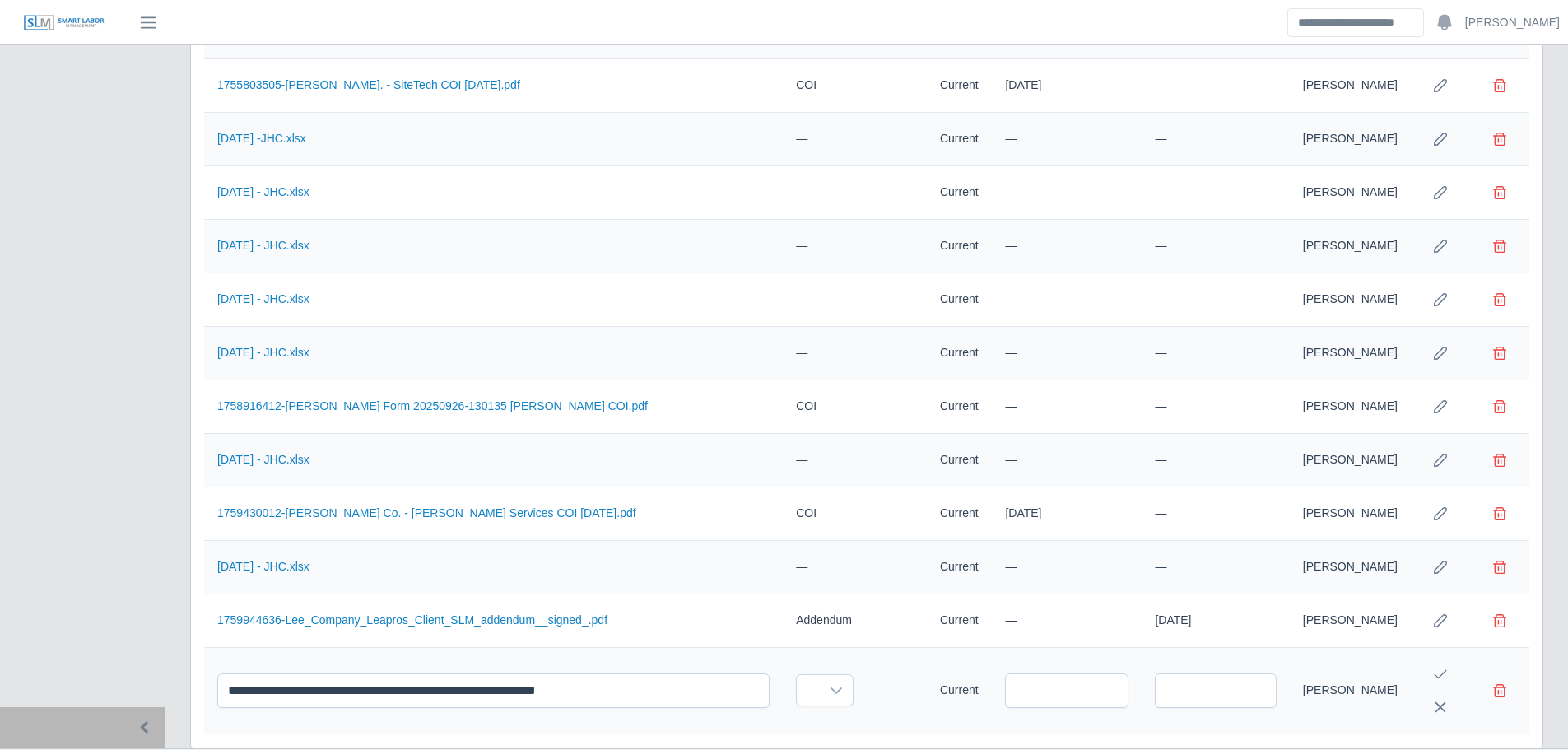
scroll to position [4556, 0]
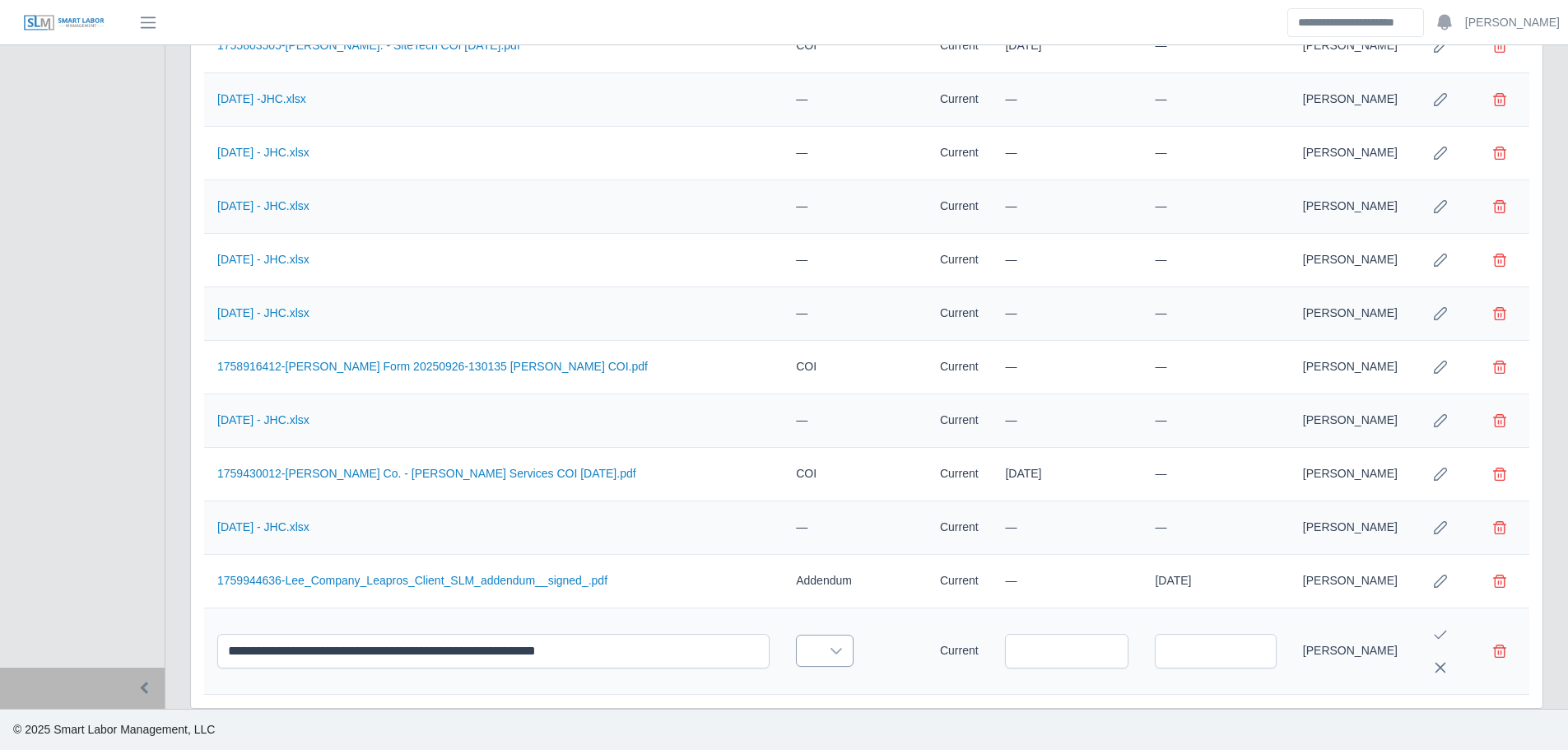
click at [830, 655] on icon at bounding box center [836, 651] width 13 height 13
click at [826, 568] on span "Agreement" at bounding box center [812, 576] width 56 height 17
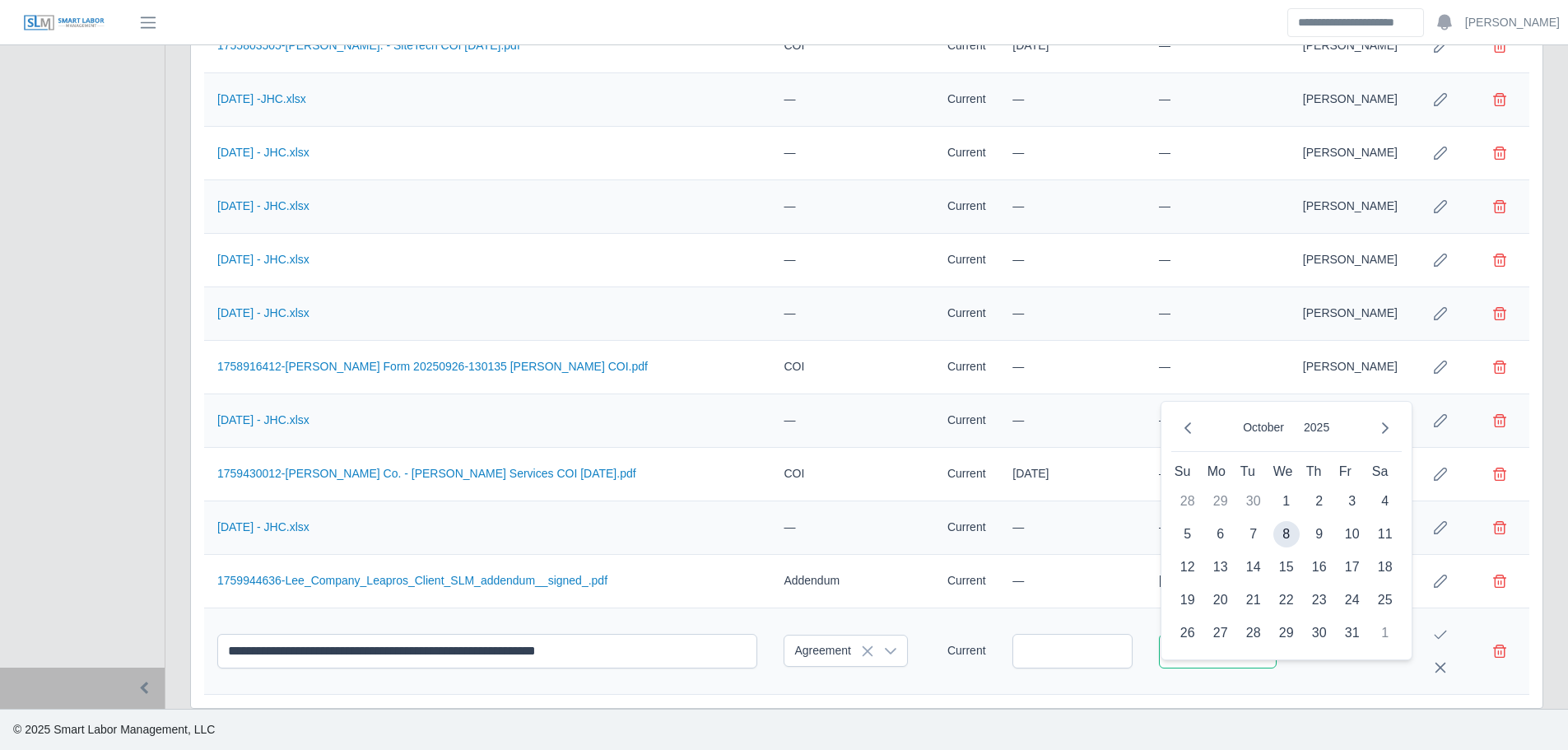
click at [1259, 657] on input "text" at bounding box center [1217, 651] width 118 height 35
click at [1186, 422] on icon "Previous Month" at bounding box center [1188, 428] width 13 height 13
click at [1254, 620] on span "30" at bounding box center [1254, 633] width 26 height 26
type input "**********"
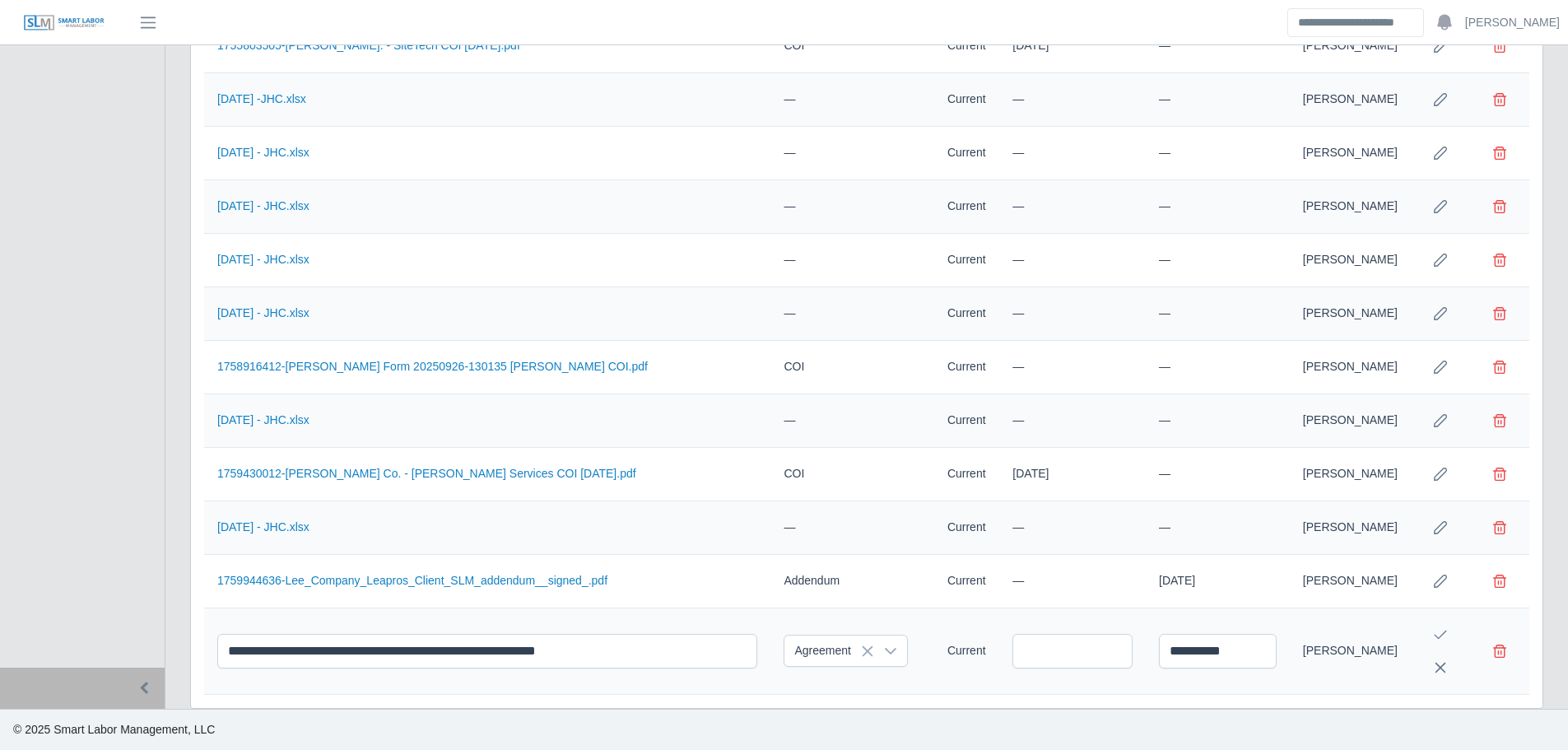
click at [1447, 632] on button "Save Edit" at bounding box center [1440, 635] width 33 height 33
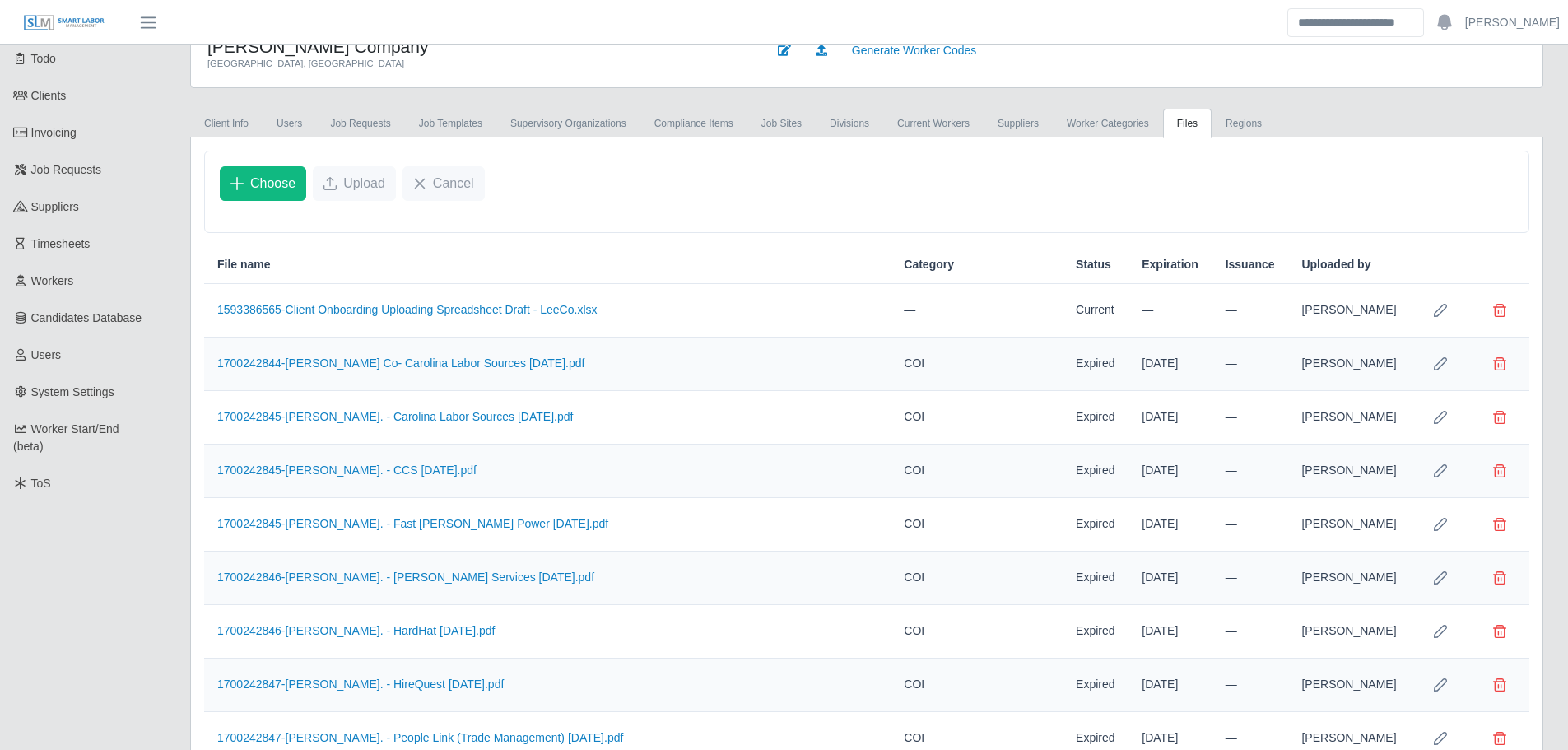
scroll to position [0, 0]
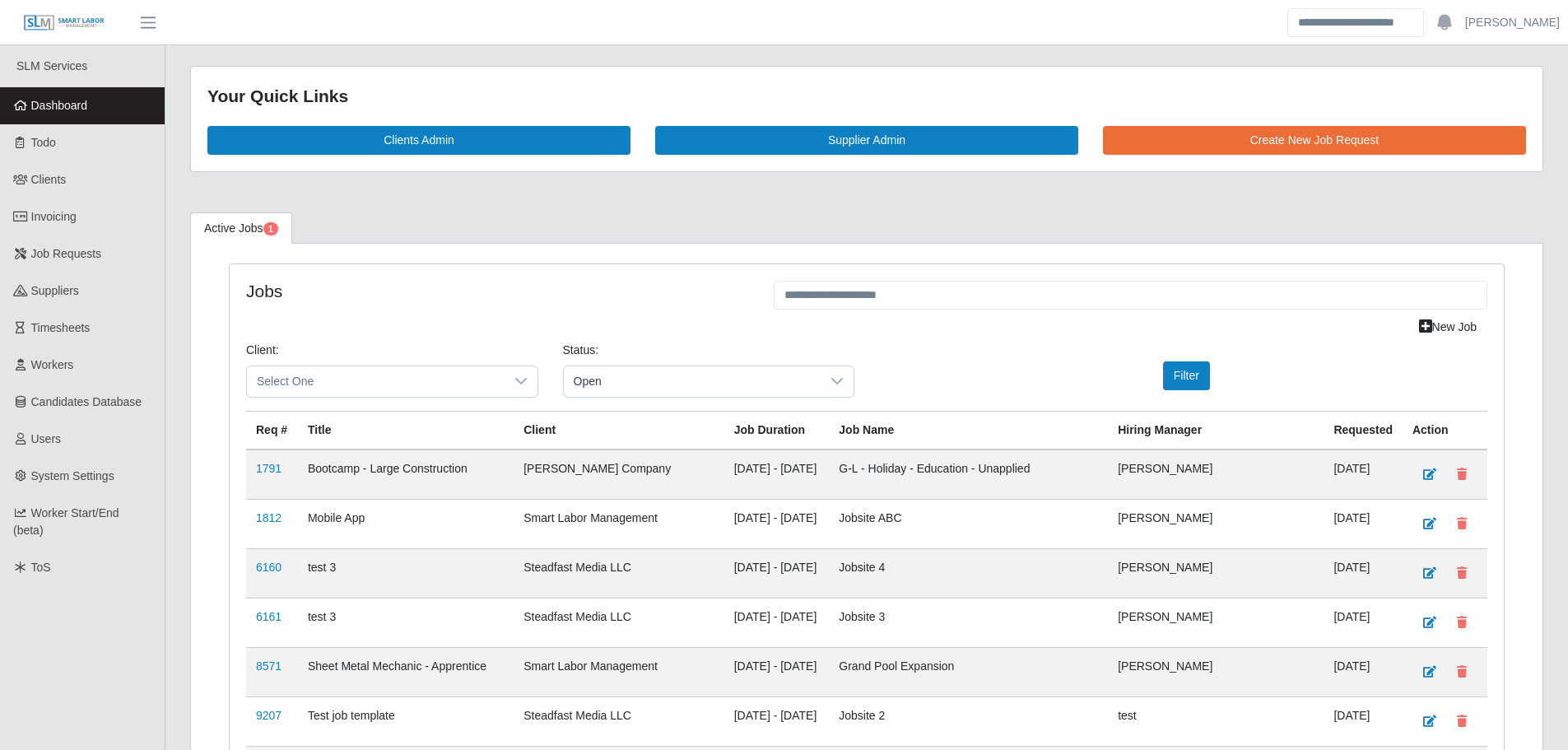
click at [137, 109] on link "Dashboard" at bounding box center [82, 105] width 165 height 37
click at [68, 114] on link "Dashboard" at bounding box center [82, 105] width 165 height 37
